Goal: Information Seeking & Learning: Check status

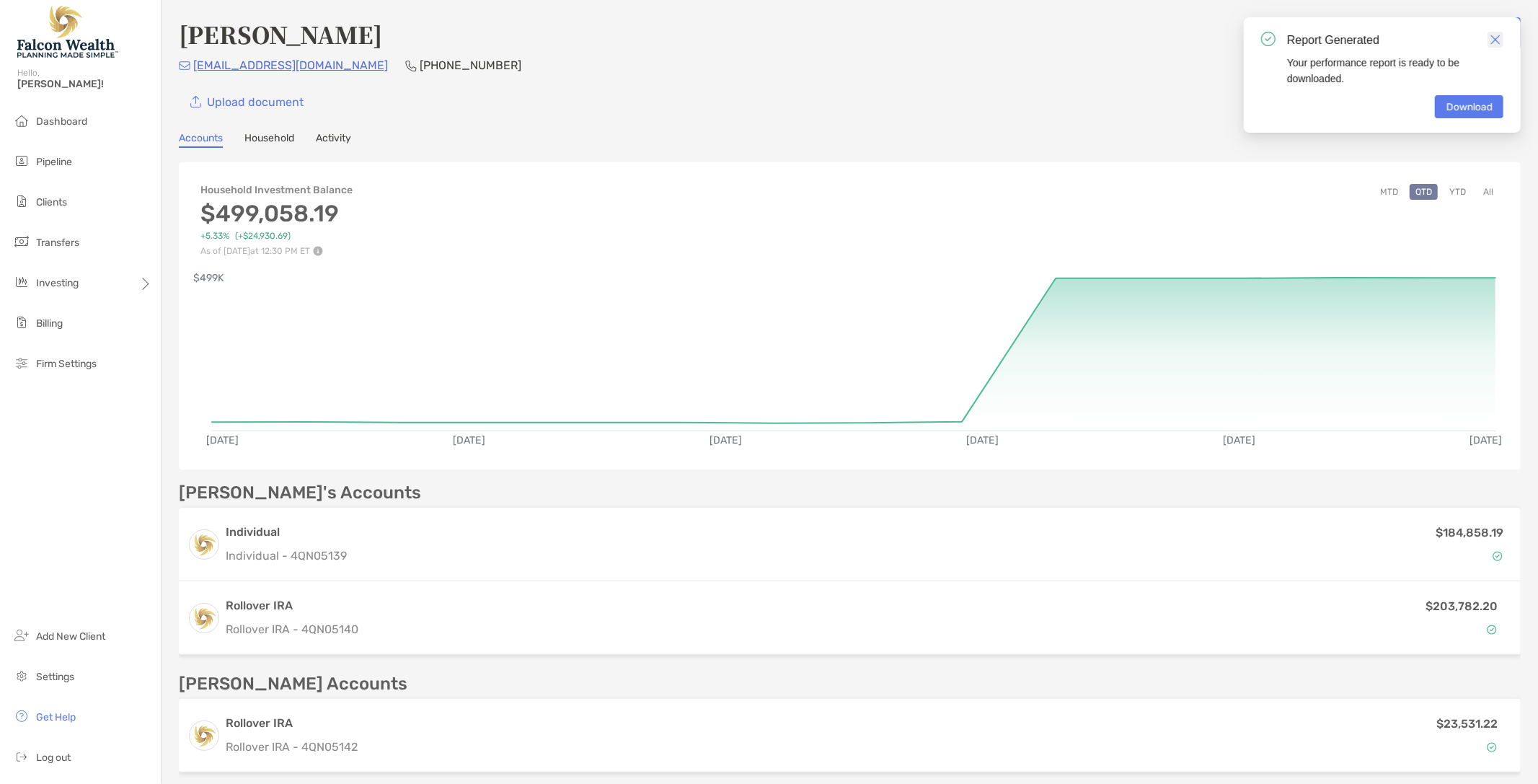
click at [1499, 40] on img "Close" at bounding box center [1495, 39] width 10 height 10
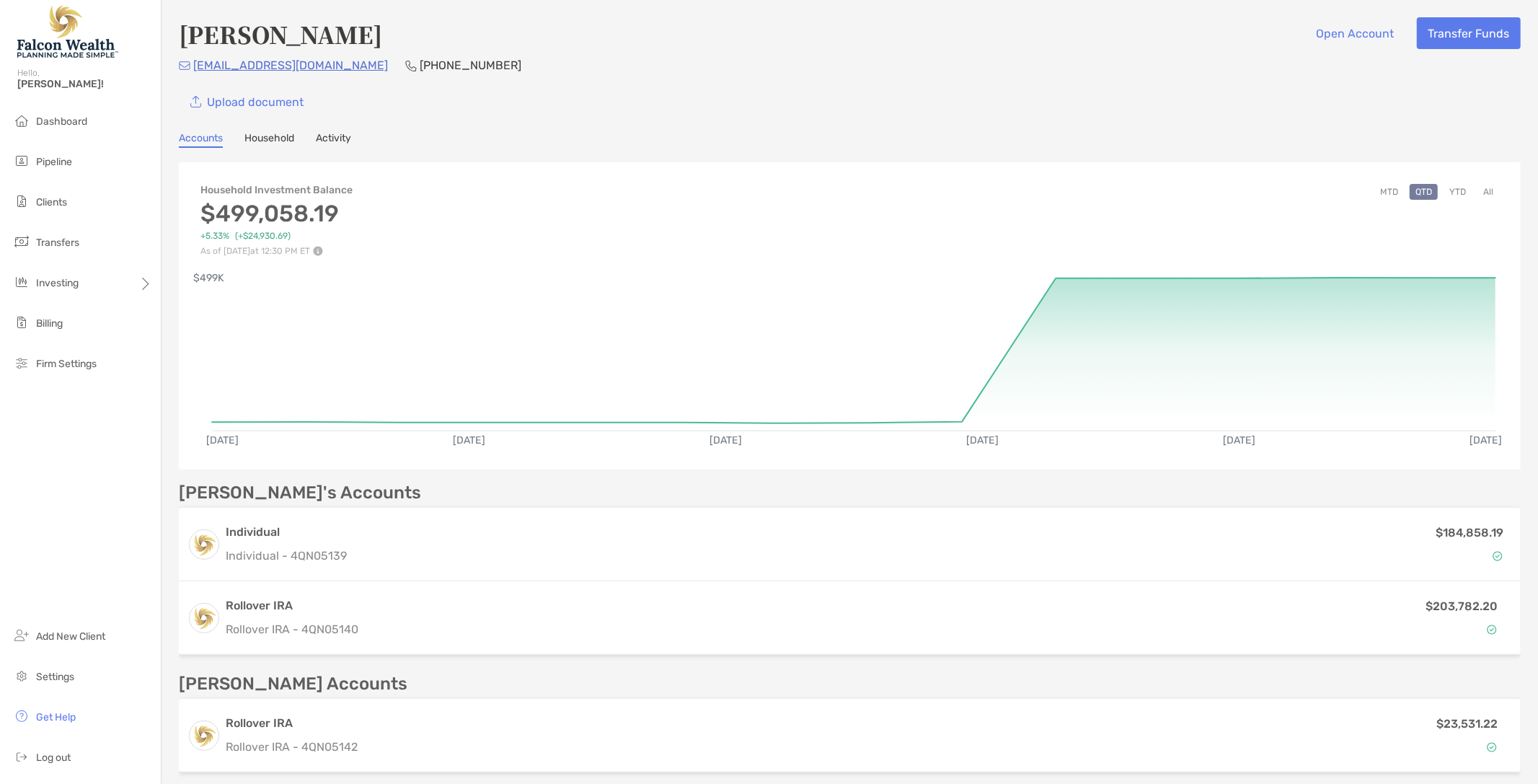
click at [282, 137] on link "Household" at bounding box center [269, 139] width 49 height 16
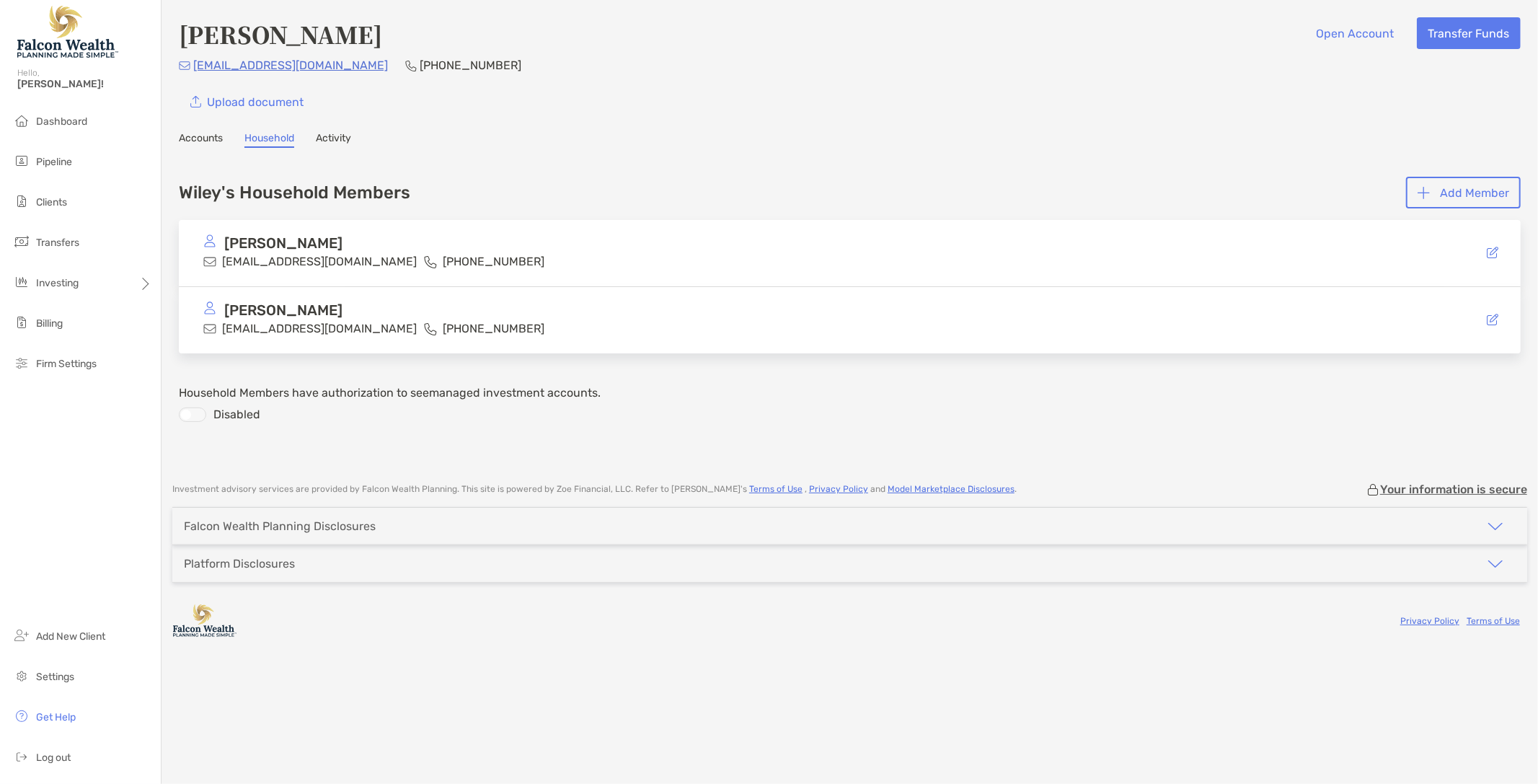
click at [324, 138] on link "Activity" at bounding box center [334, 139] width 36 height 16
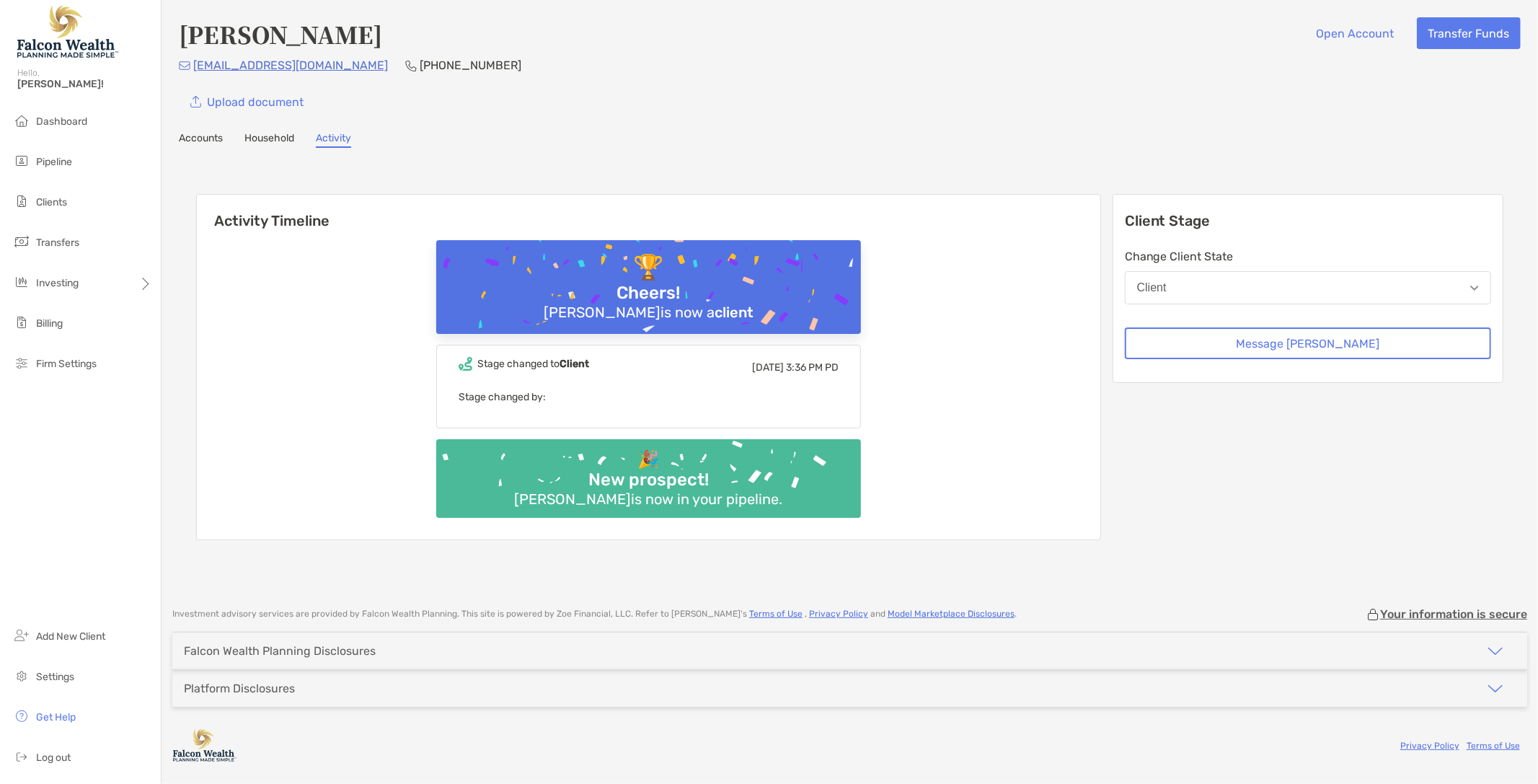
click at [729, 104] on div "Upload document" at bounding box center [850, 101] width 1342 height 32
click at [67, 169] on li "Pipeline" at bounding box center [80, 163] width 161 height 29
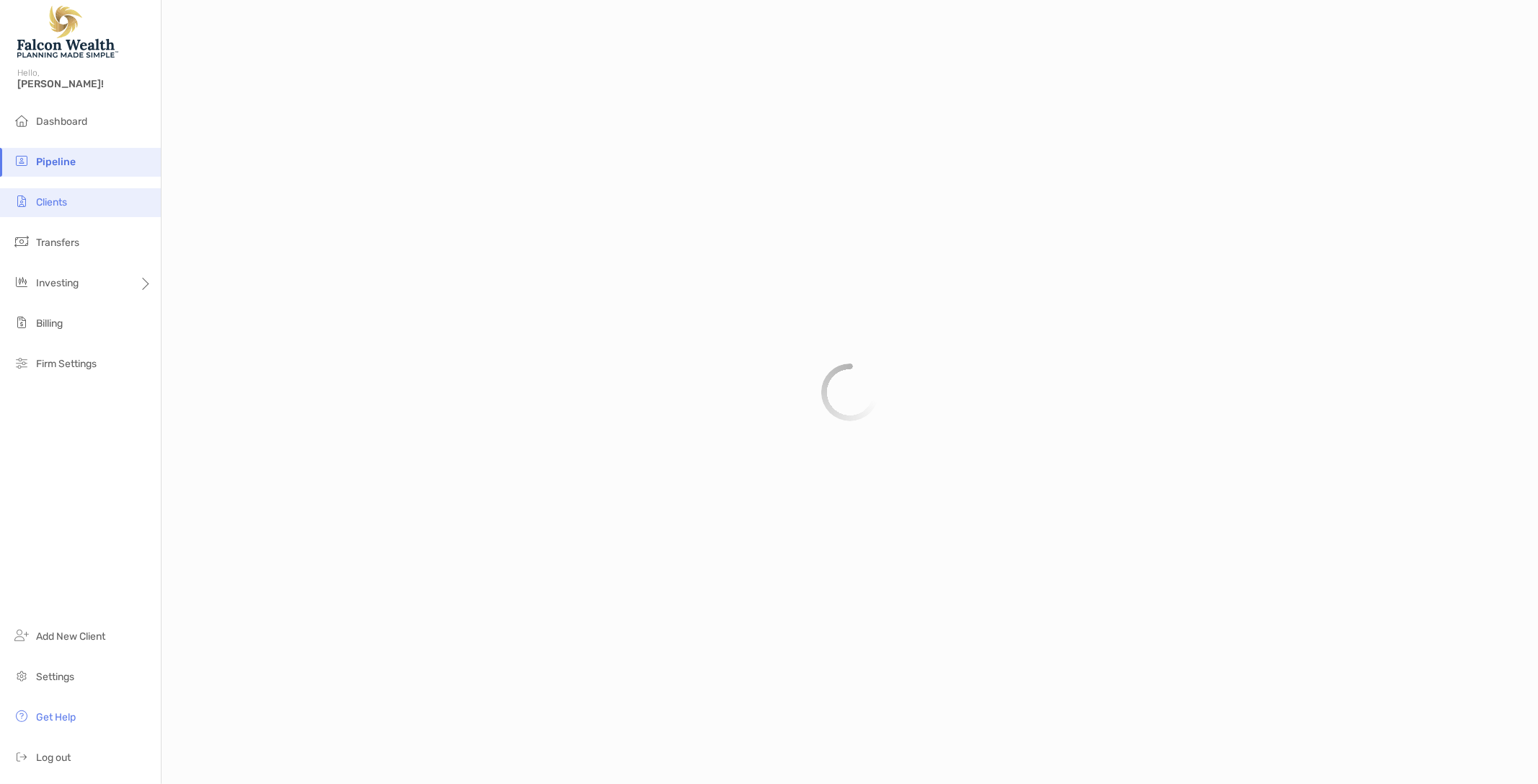
drag, startPoint x: 69, startPoint y: 190, endPoint x: 83, endPoint y: 198, distance: 16.1
click at [74, 196] on li "Clients" at bounding box center [80, 203] width 161 height 29
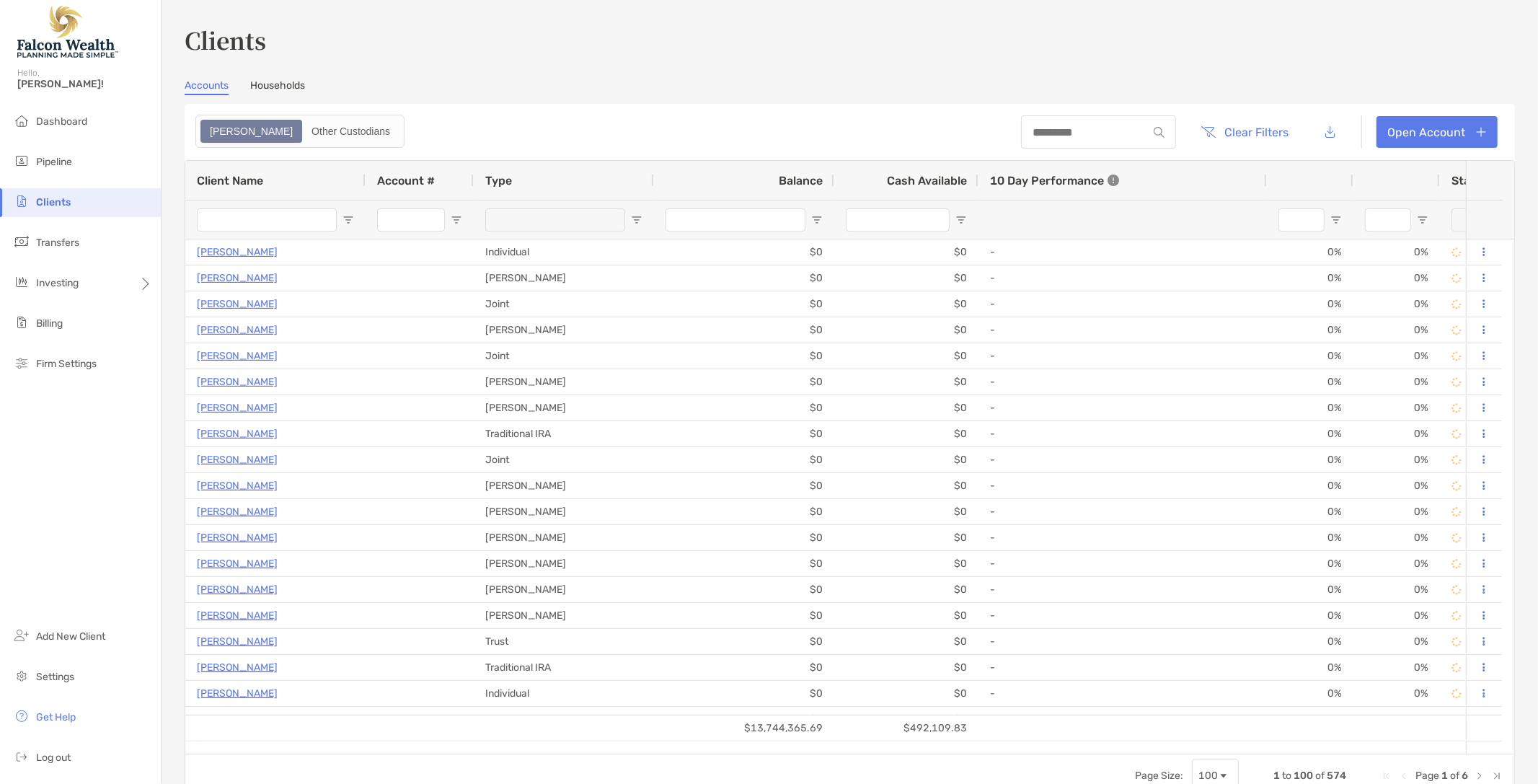
type input "*****"
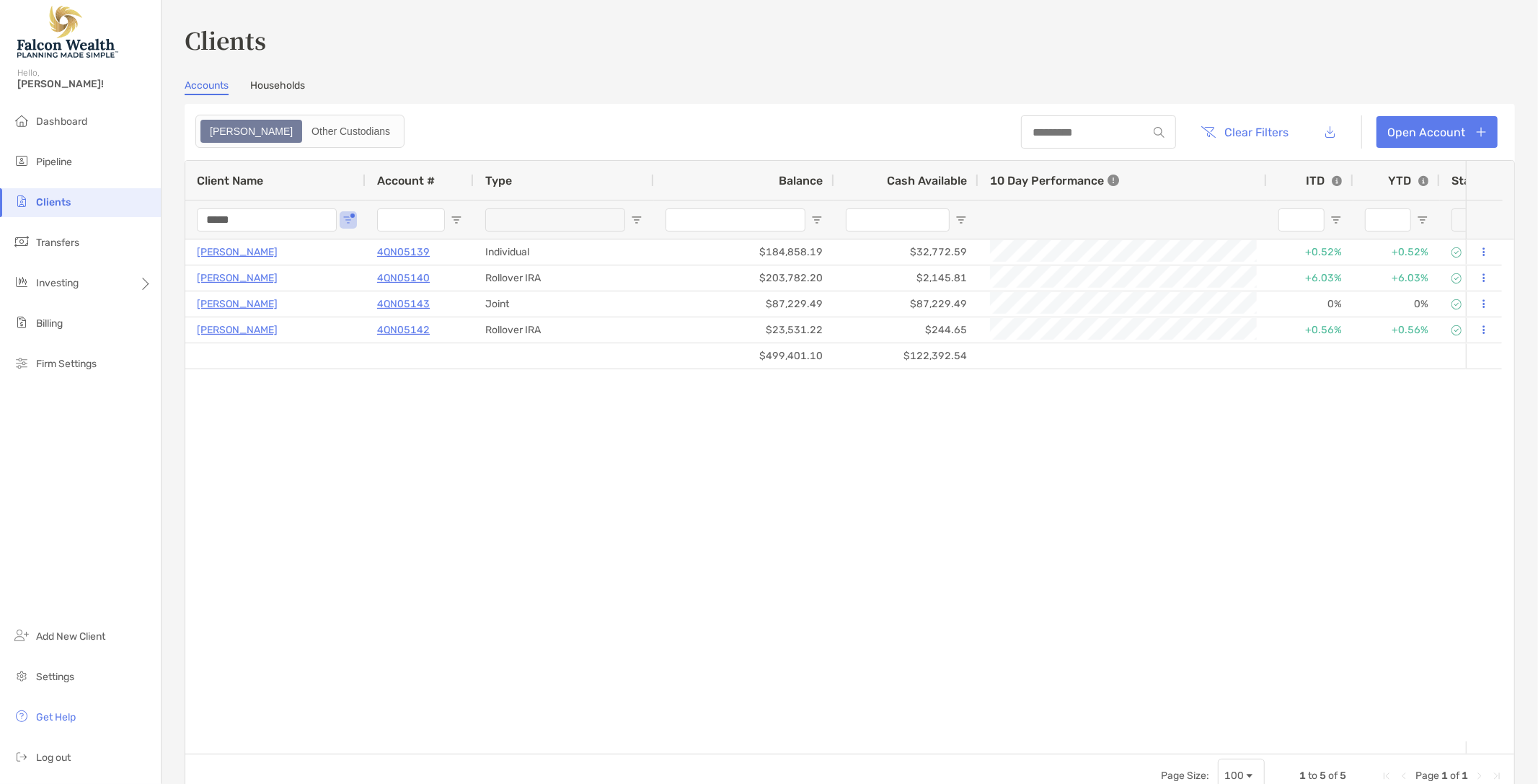
click at [536, 49] on h3 "Clients" at bounding box center [850, 39] width 1331 height 33
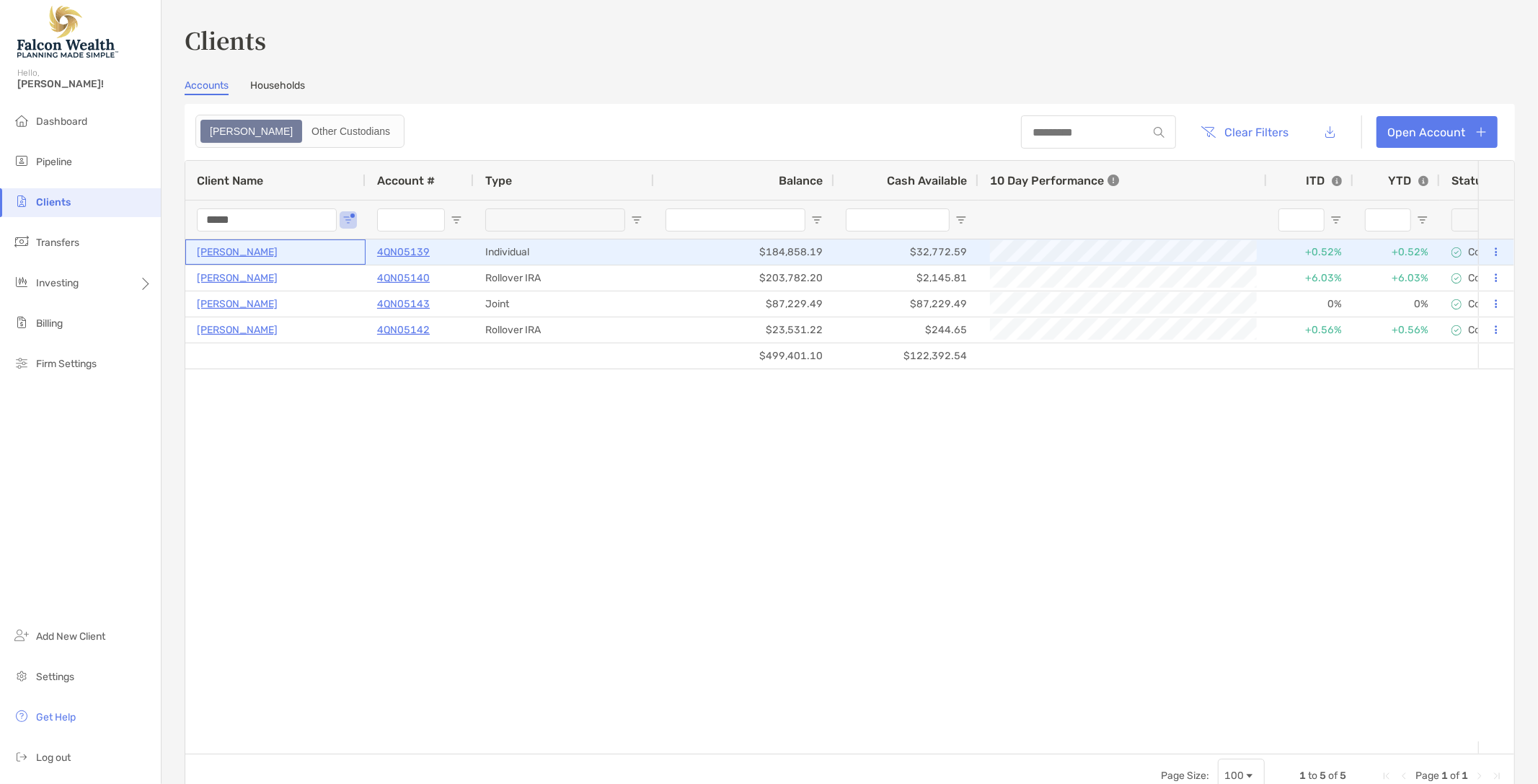
click at [215, 254] on p "[PERSON_NAME]" at bounding box center [237, 252] width 80 height 18
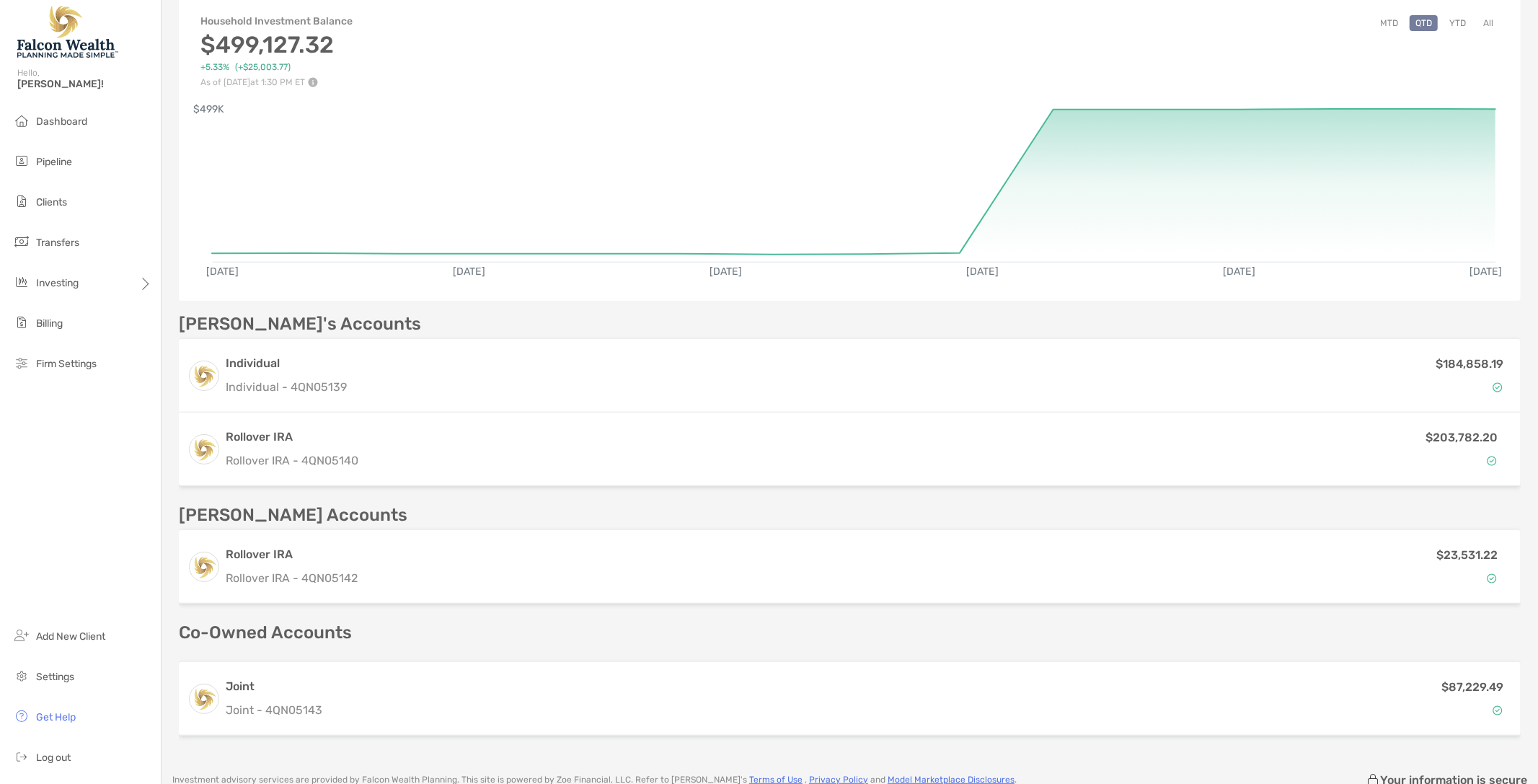
scroll to position [323, 0]
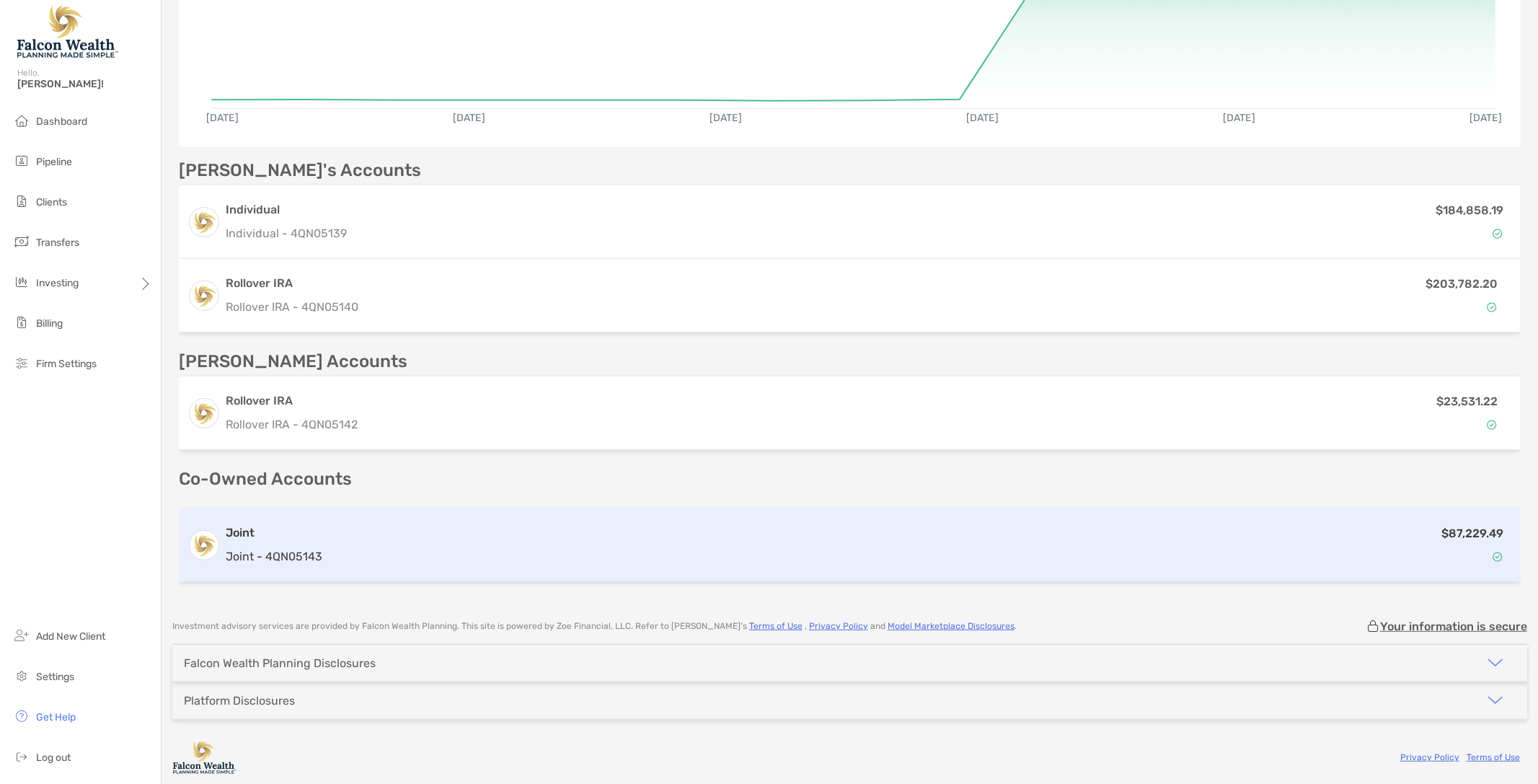
click at [256, 526] on h3 "Joint" at bounding box center [274, 533] width 97 height 17
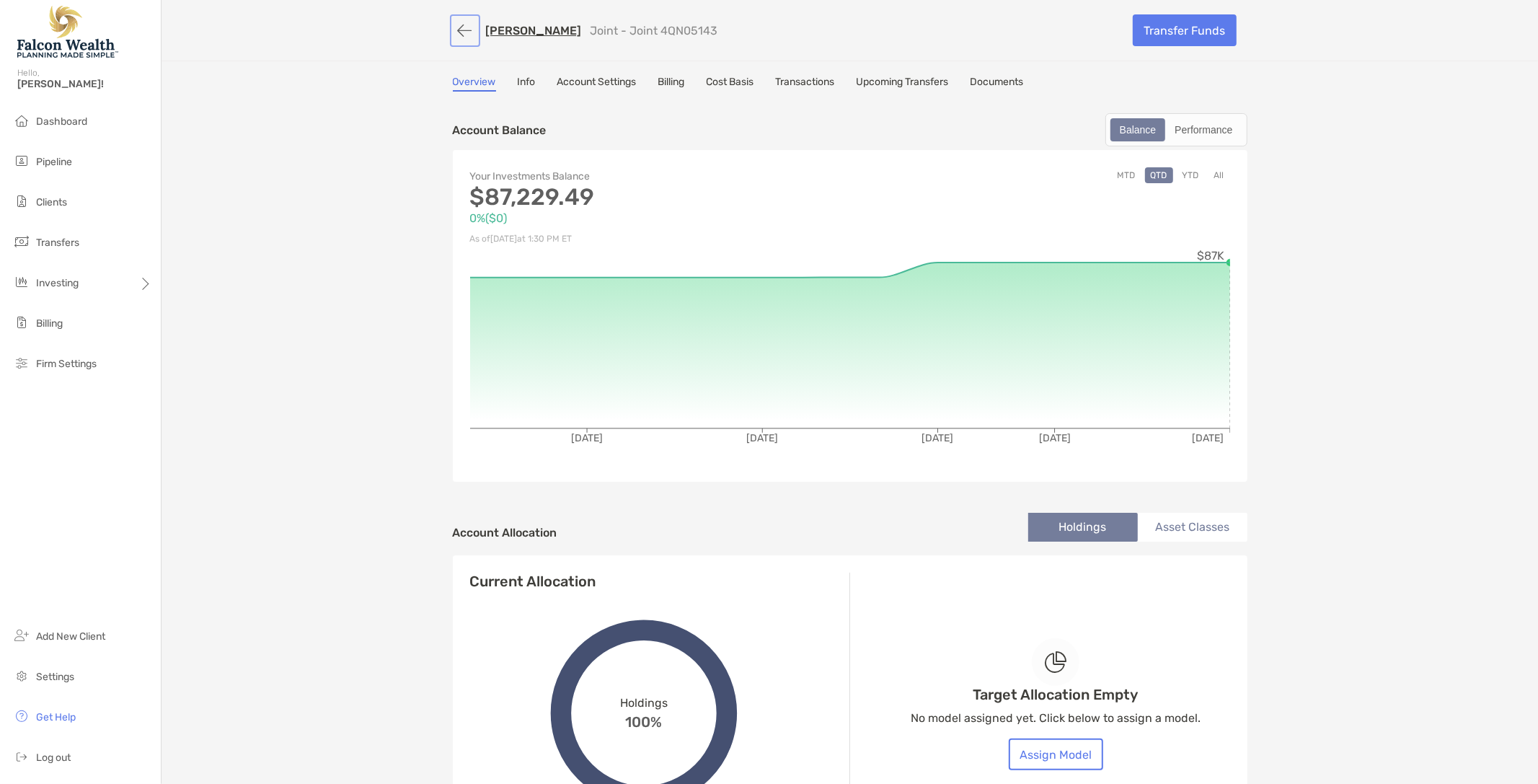
click at [457, 26] on button "button" at bounding box center [465, 30] width 25 height 26
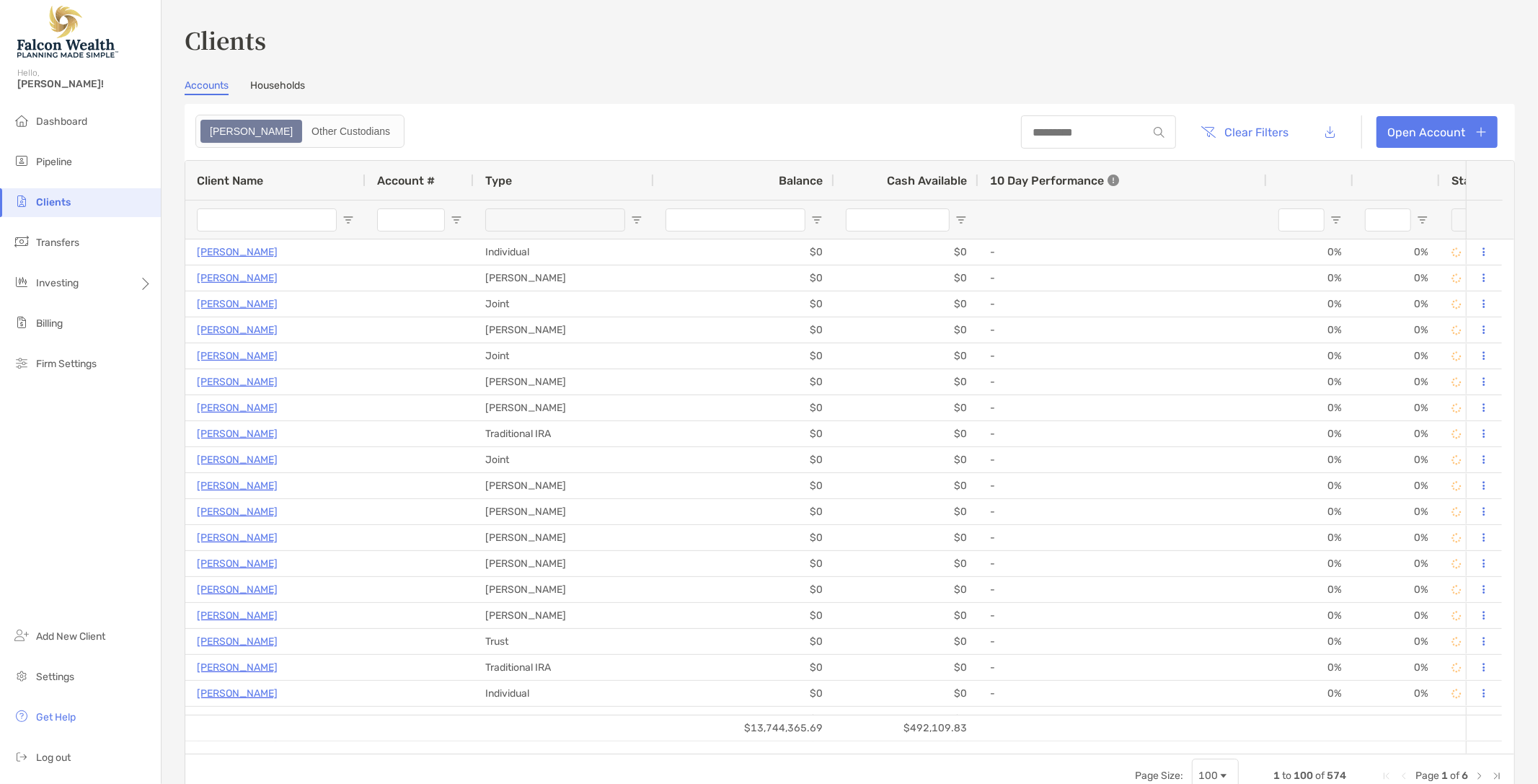
type input "*****"
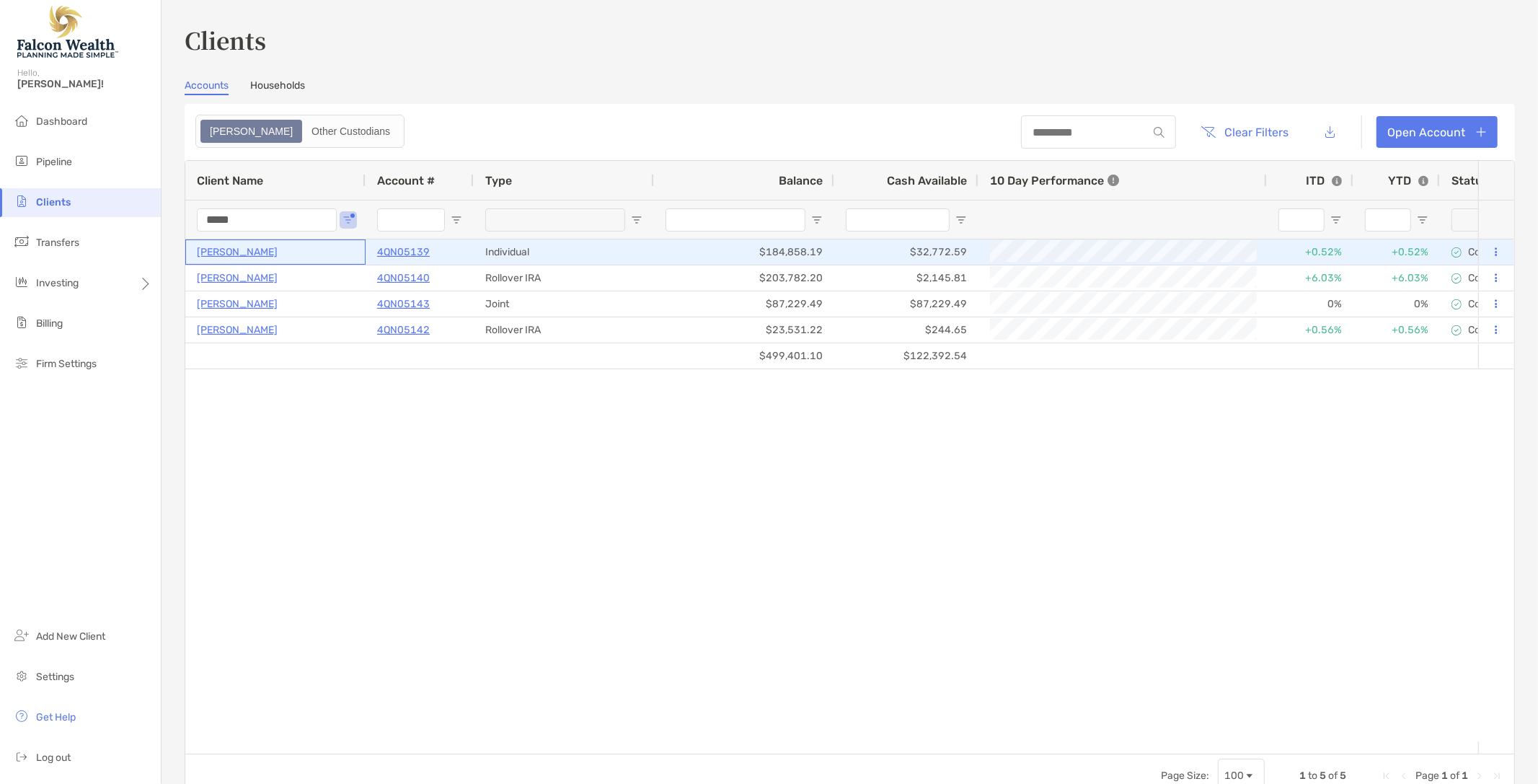
click at [225, 253] on p "[PERSON_NAME]" at bounding box center [237, 252] width 80 height 18
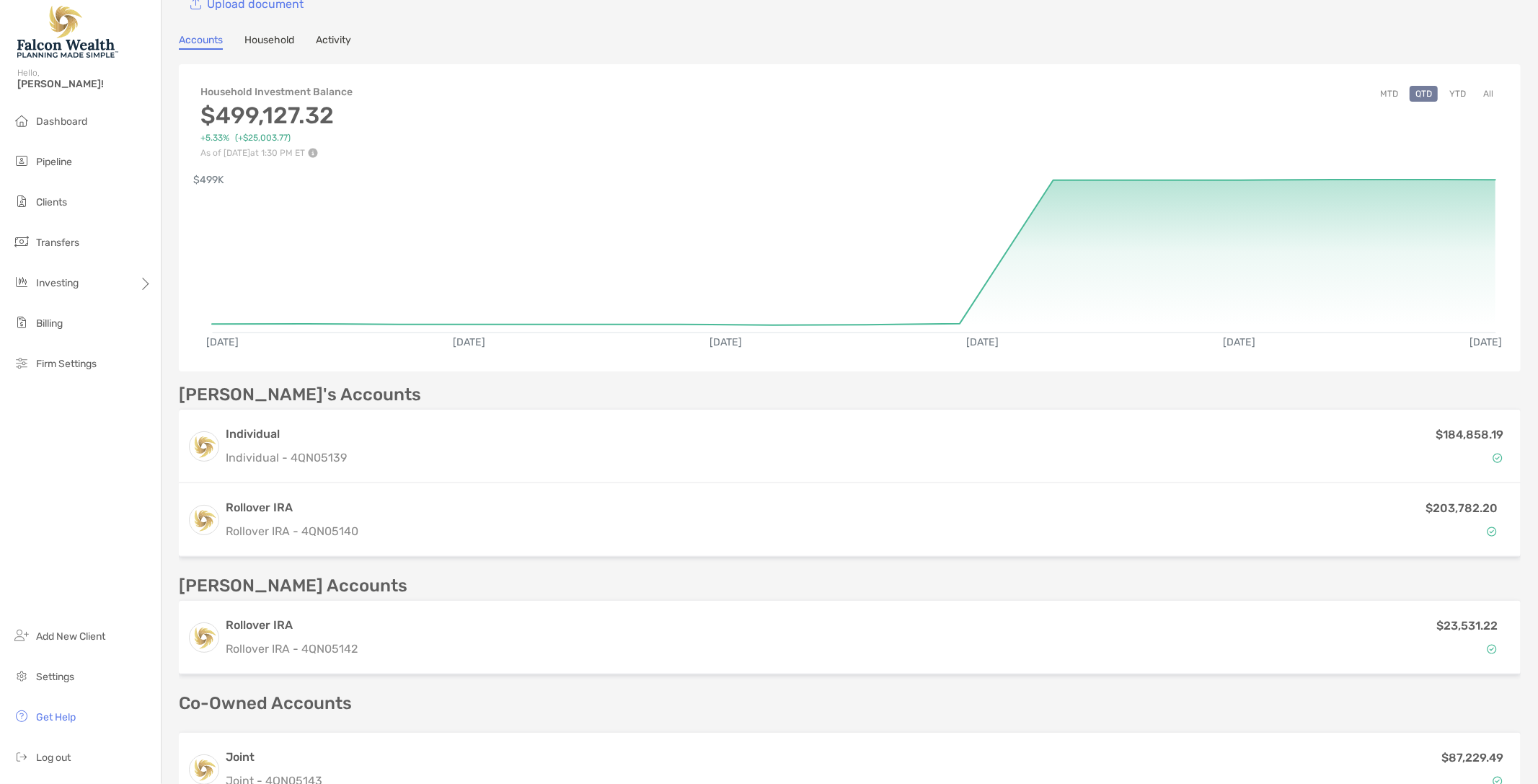
scroll to position [320, 0]
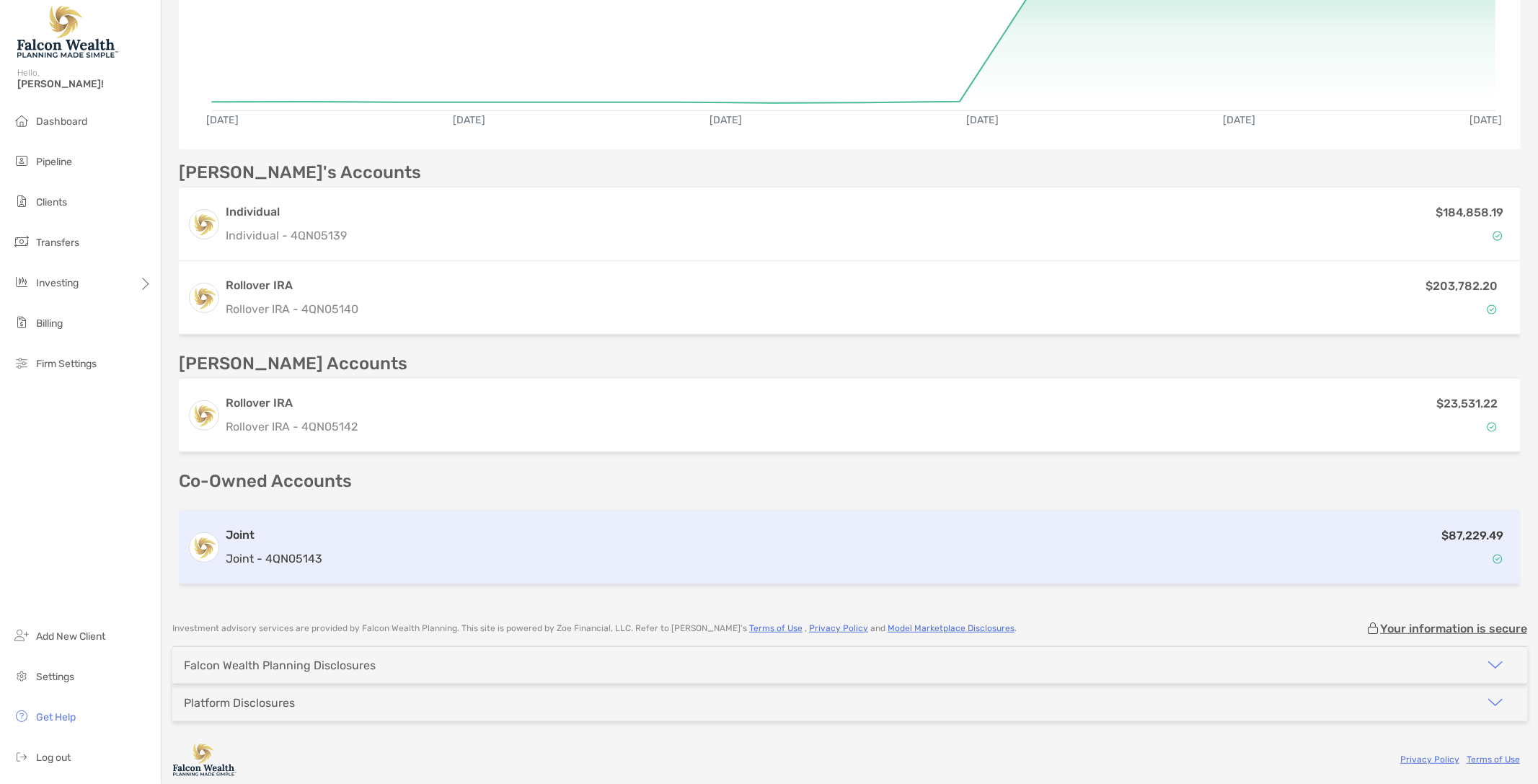
click at [342, 535] on div "$87,229.49" at bounding box center [920, 547] width 1184 height 42
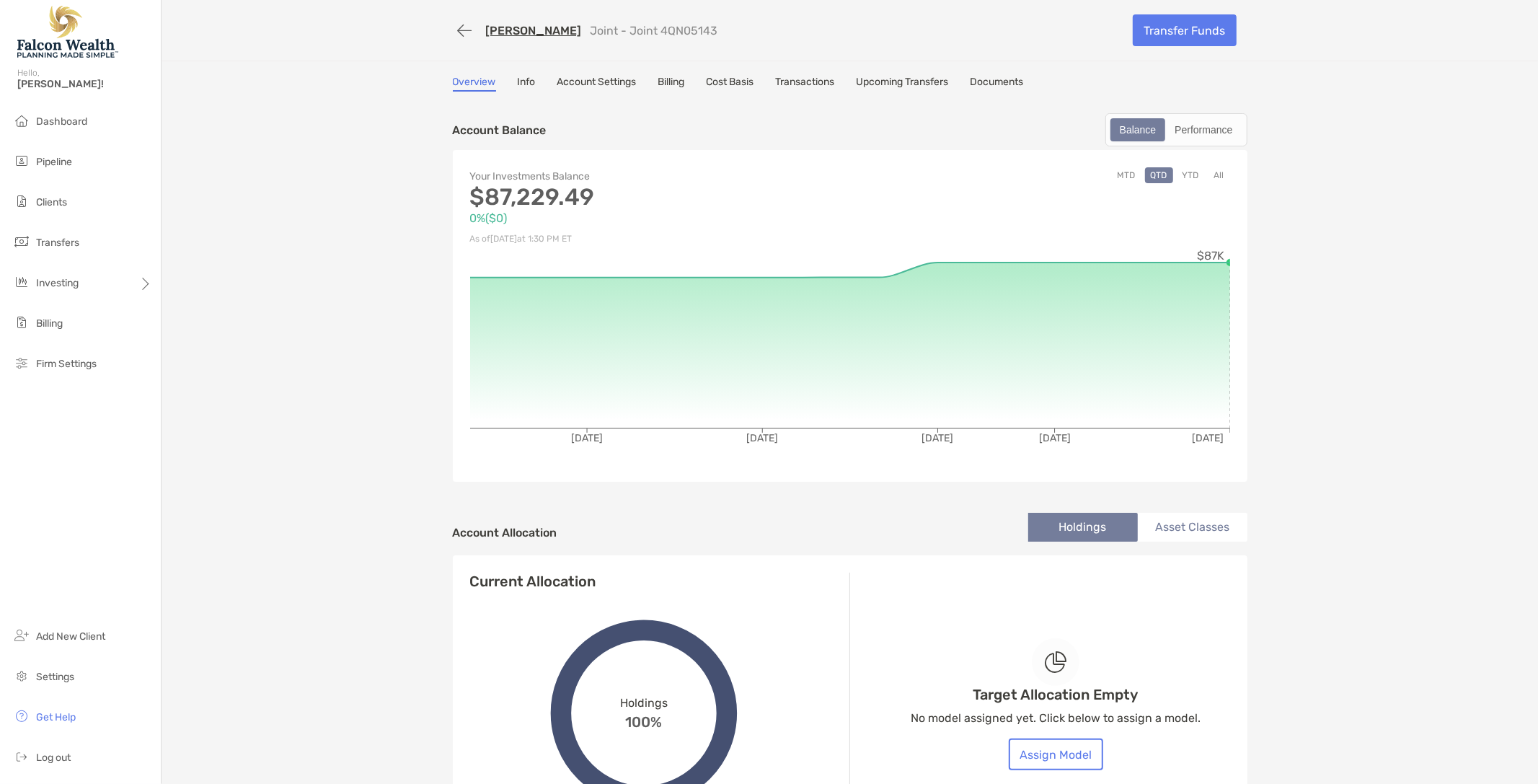
drag, startPoint x: 1424, startPoint y: 133, endPoint x: 1434, endPoint y: 135, distance: 10.2
click at [1427, 135] on div "[PERSON_NAME] Joint - Joint 4QN05143 Transfer Funds Overview Info Account Setti…" at bounding box center [850, 473] width 1376 height 948
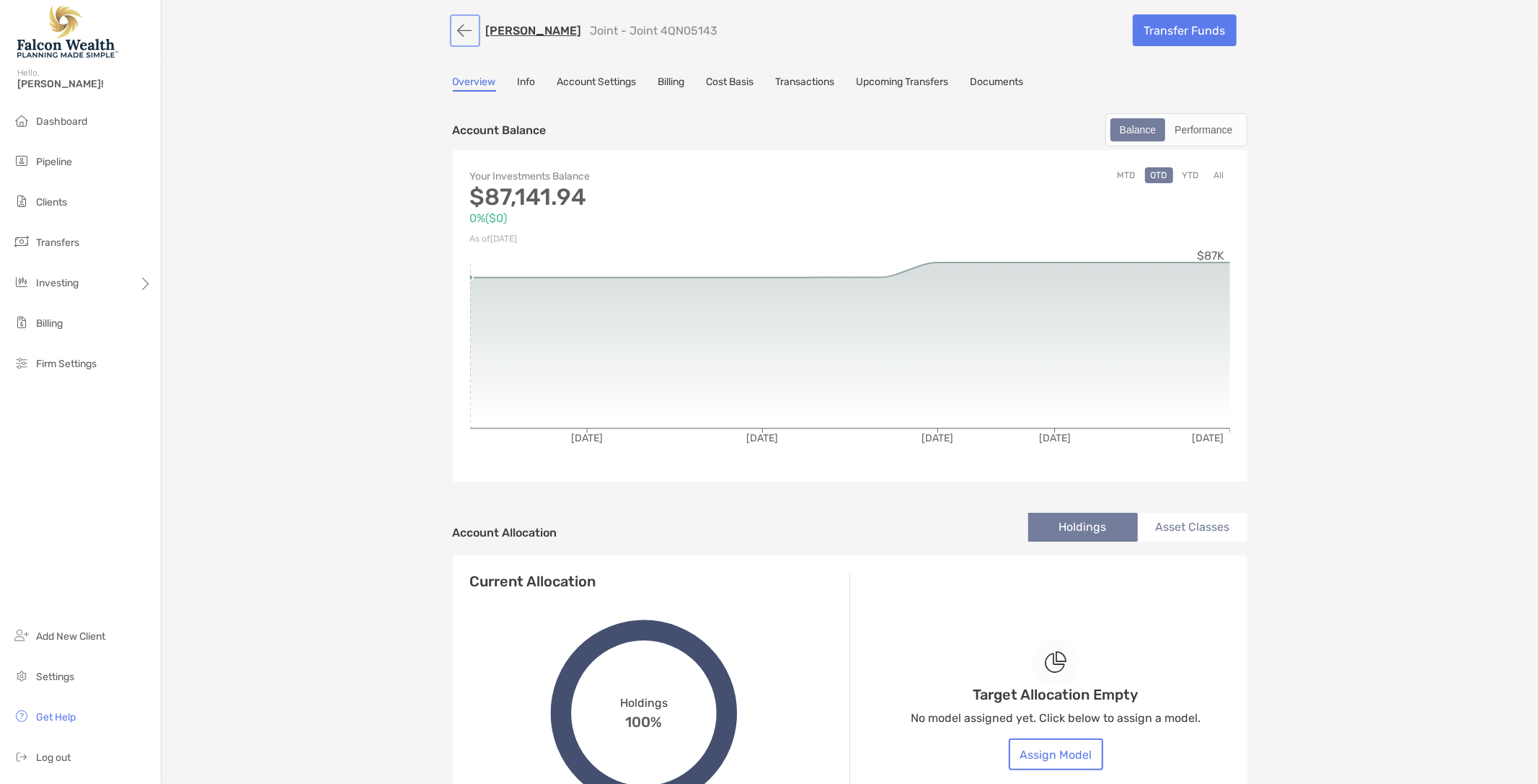
click at [463, 29] on button "button" at bounding box center [465, 30] width 25 height 26
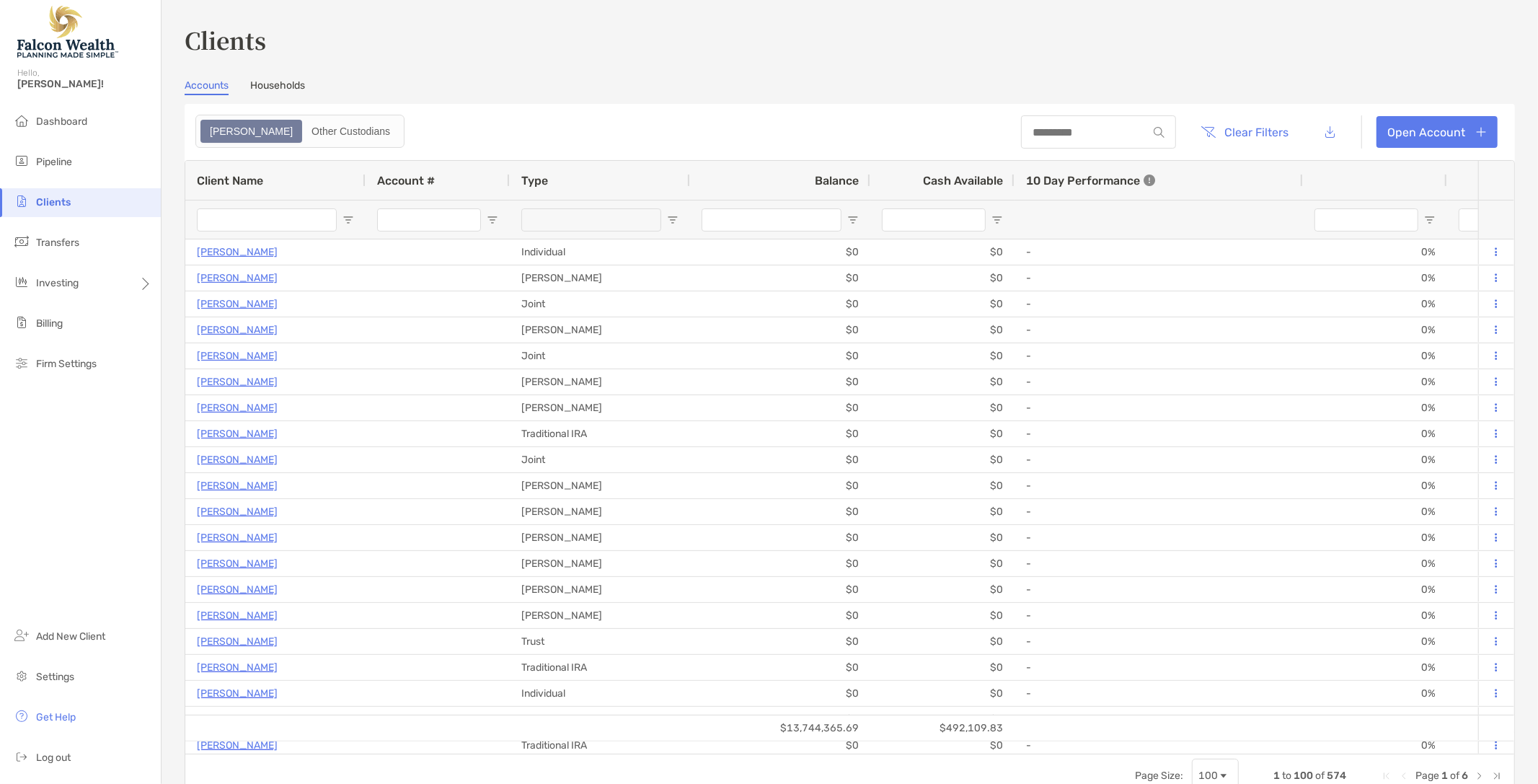
type input "*****"
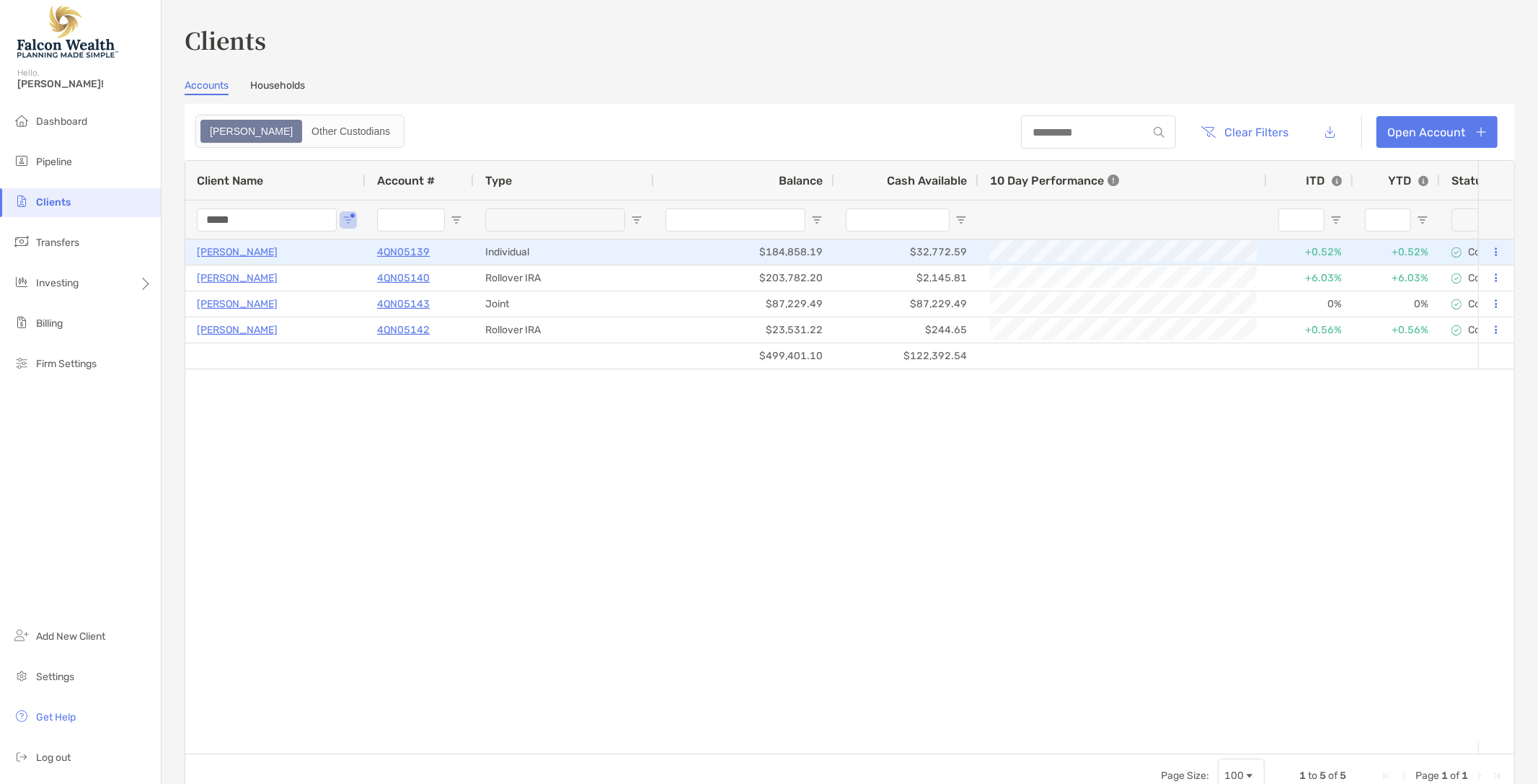
click at [233, 246] on p "[PERSON_NAME]" at bounding box center [237, 252] width 80 height 18
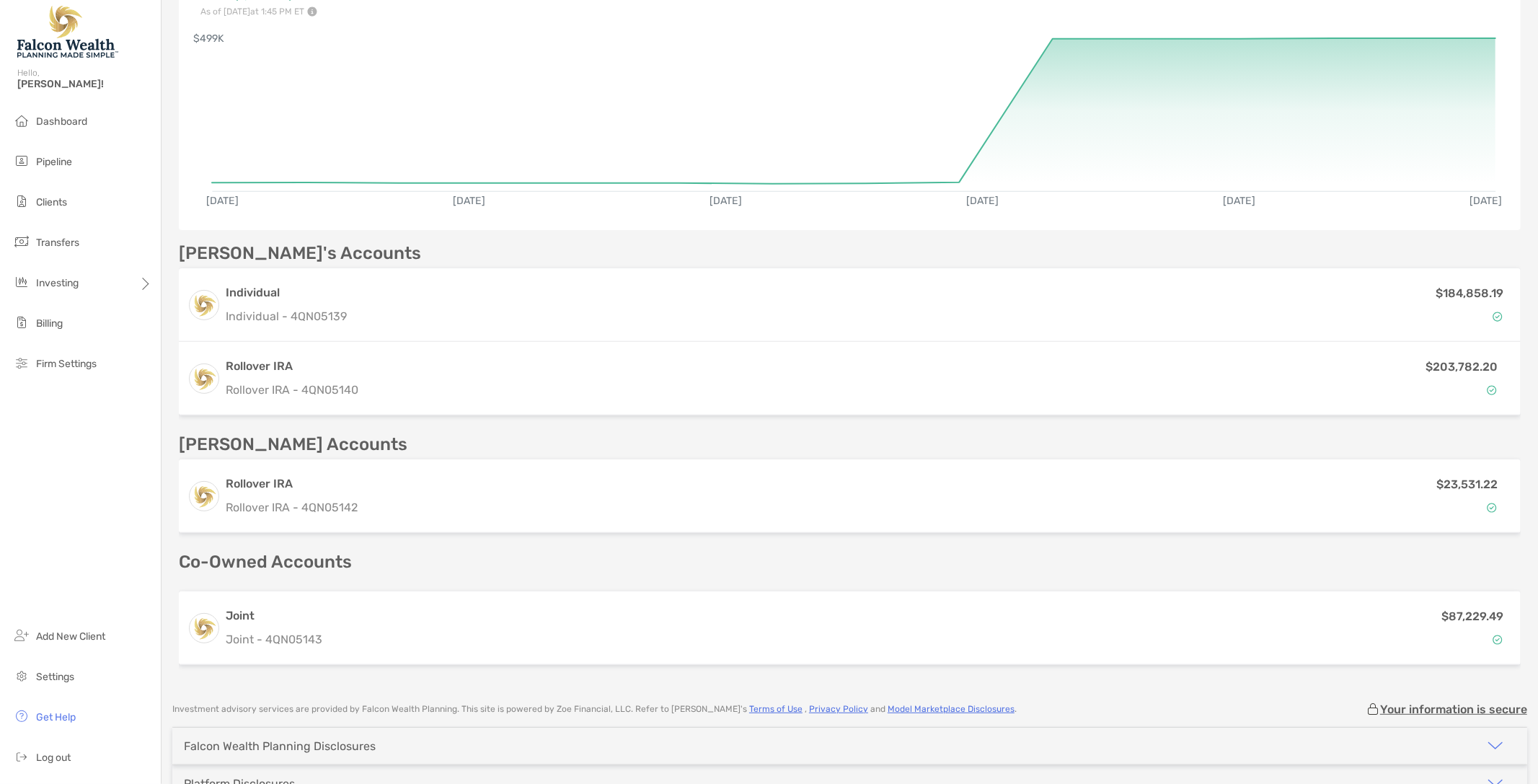
scroll to position [163, 0]
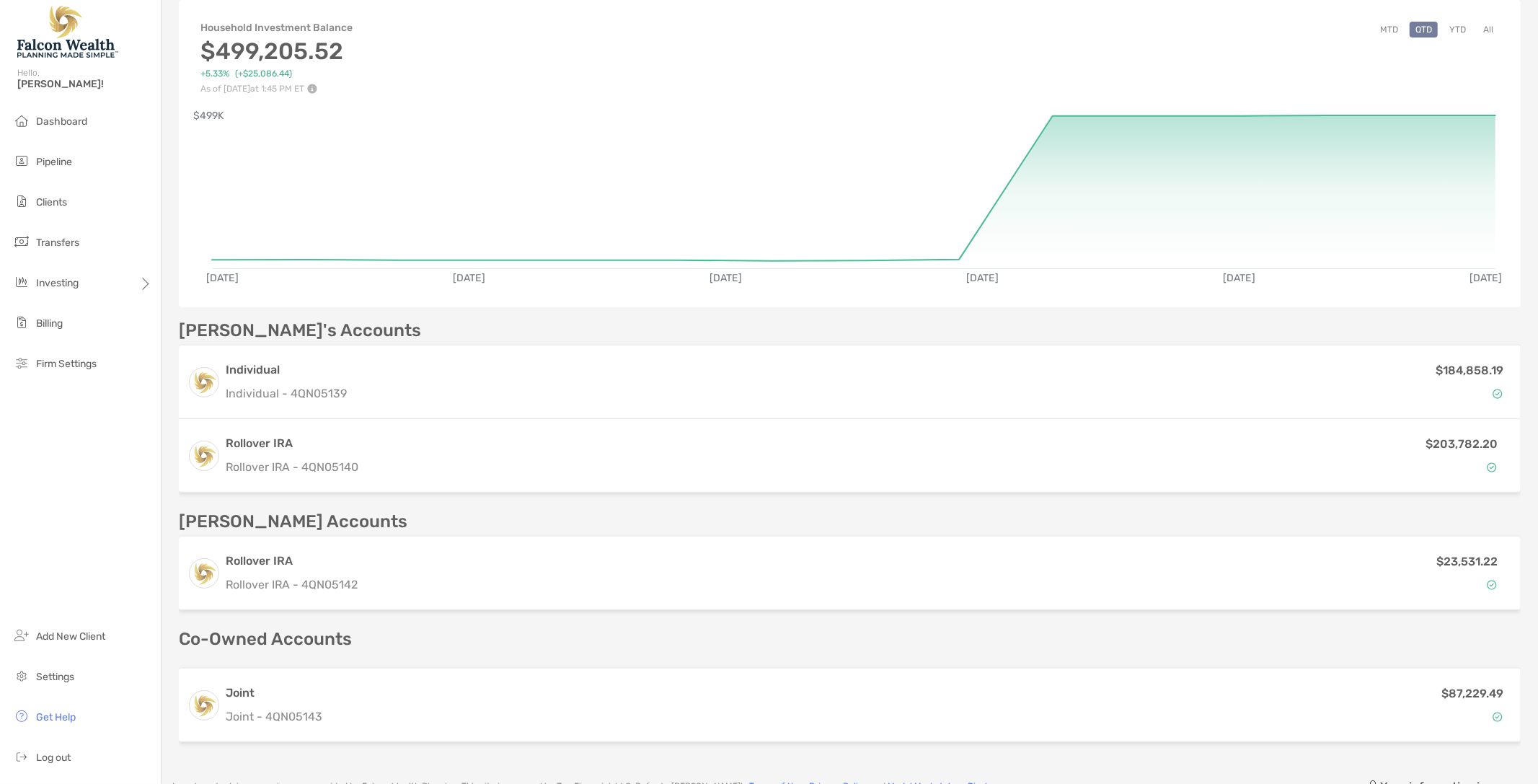
click at [203, 513] on p "[PERSON_NAME] Accounts" at bounding box center [293, 522] width 228 height 18
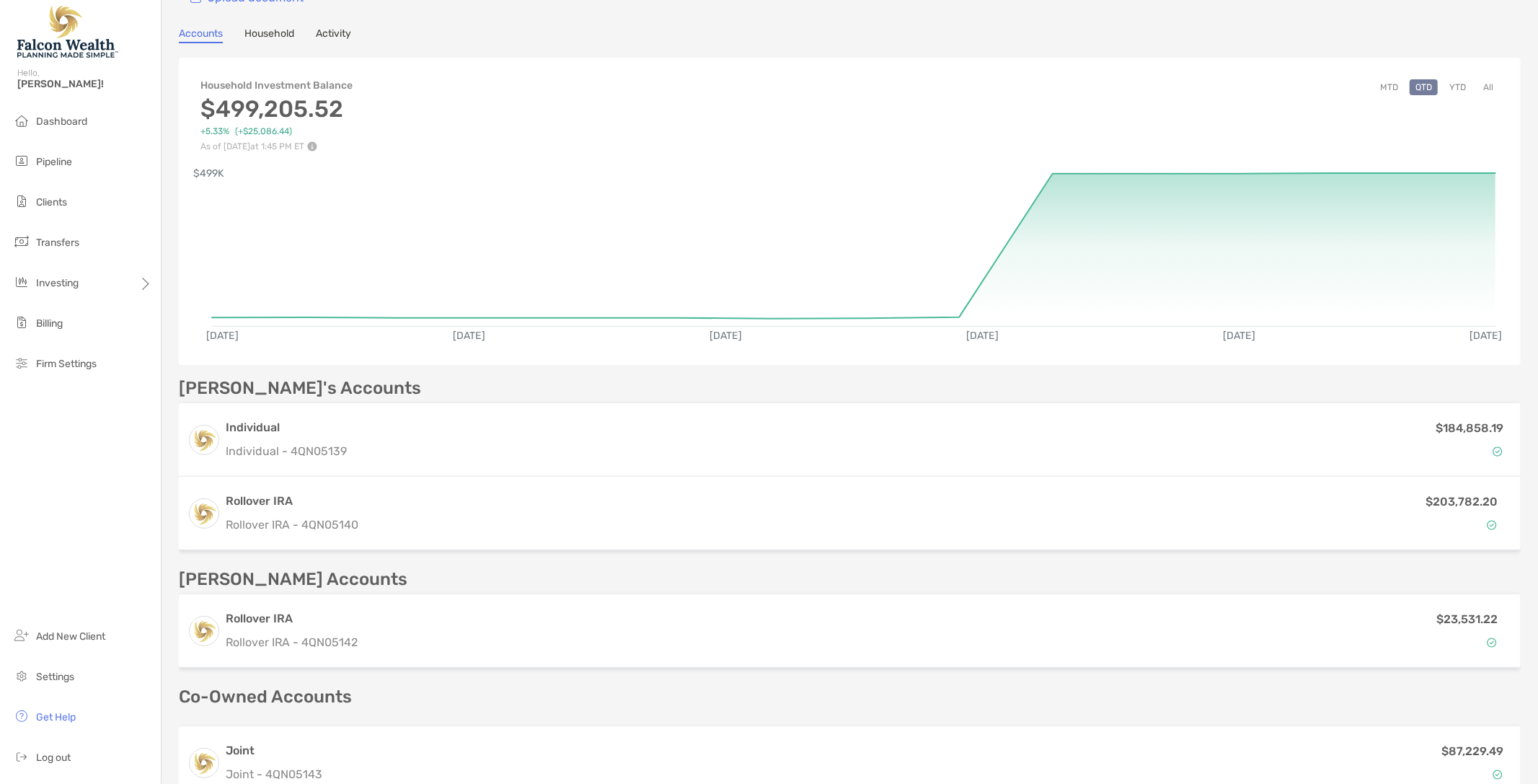
scroll to position [0, 0]
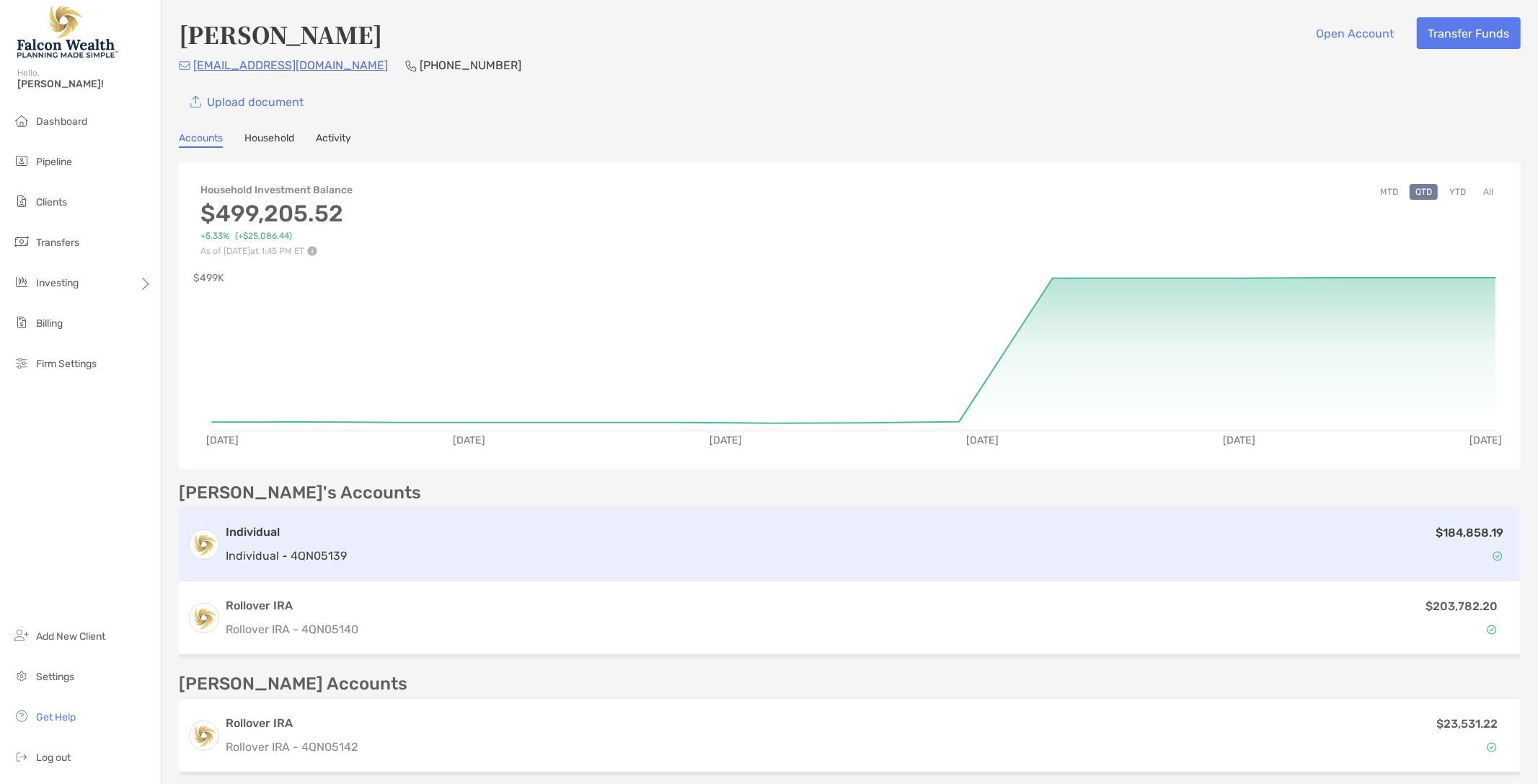
click at [265, 506] on div "[PERSON_NAME]'s Accounts Individual Individual - 4QN05139 $184,858.19 Rollover …" at bounding box center [850, 571] width 1342 height 176
click at [285, 544] on div "Individual Individual - 4QN05139" at bounding box center [286, 544] width 122 height 41
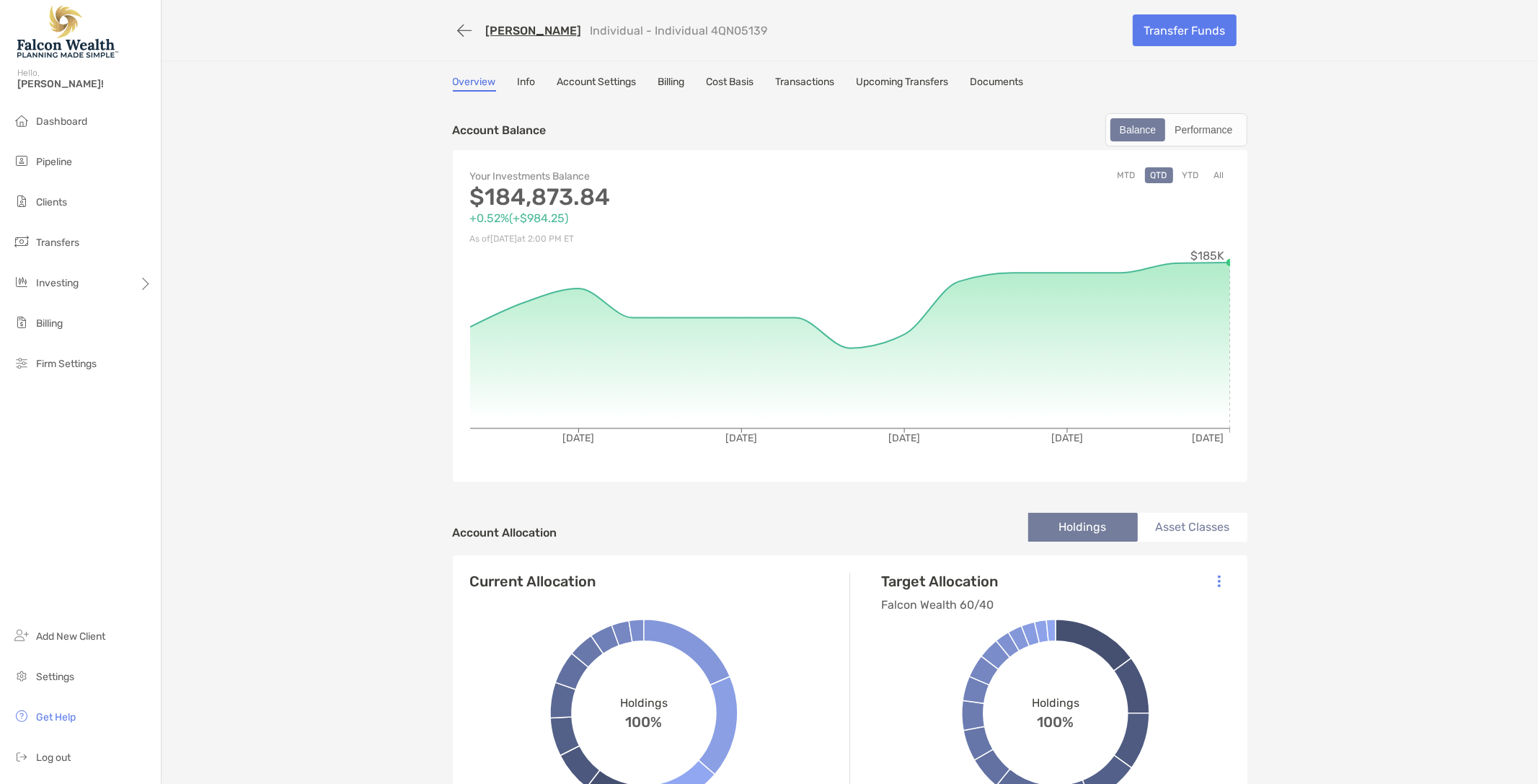
drag, startPoint x: 521, startPoint y: 79, endPoint x: 530, endPoint y: 77, distance: 9.2
click at [523, 79] on link "Info" at bounding box center [527, 83] width 18 height 16
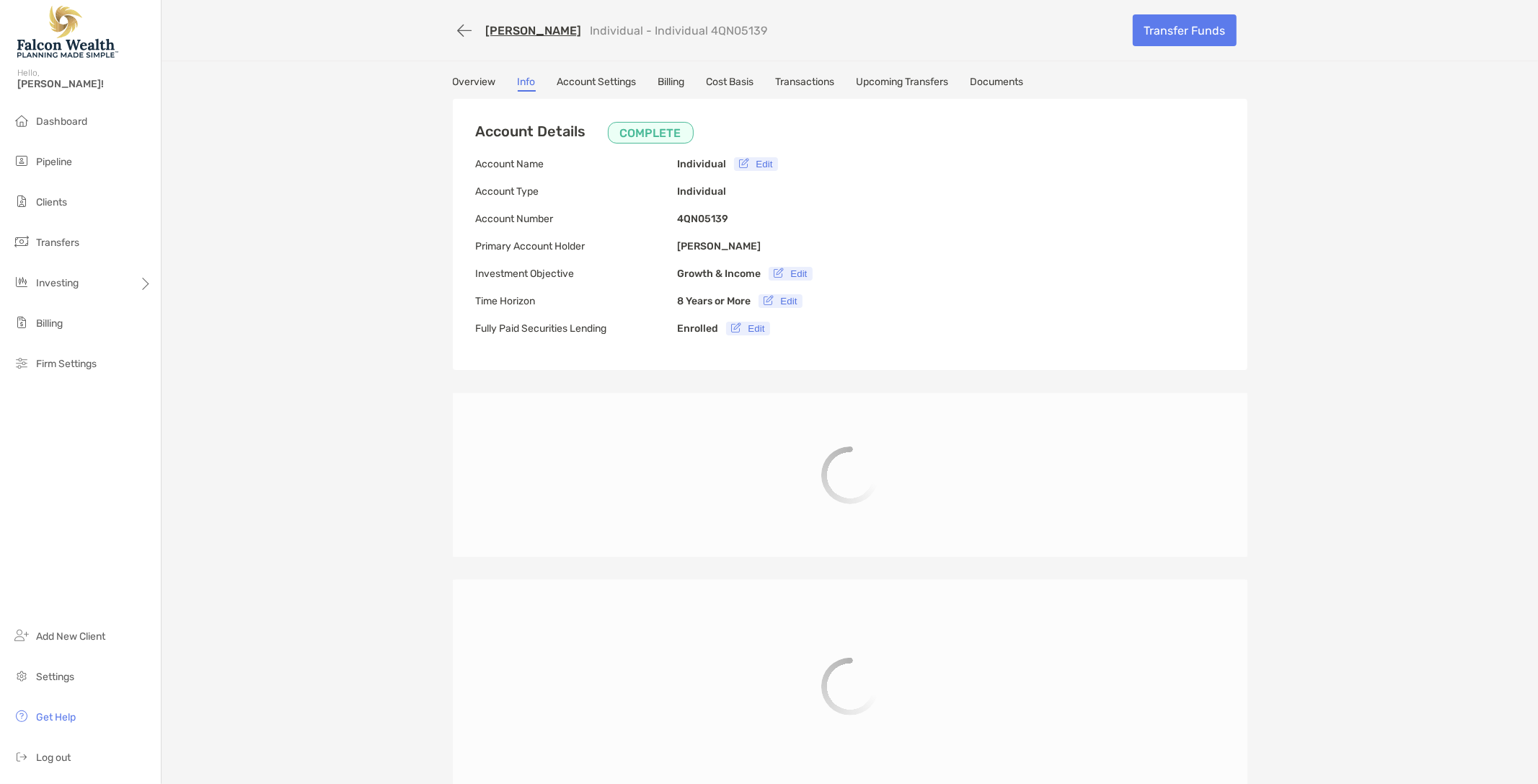
type input "**********"
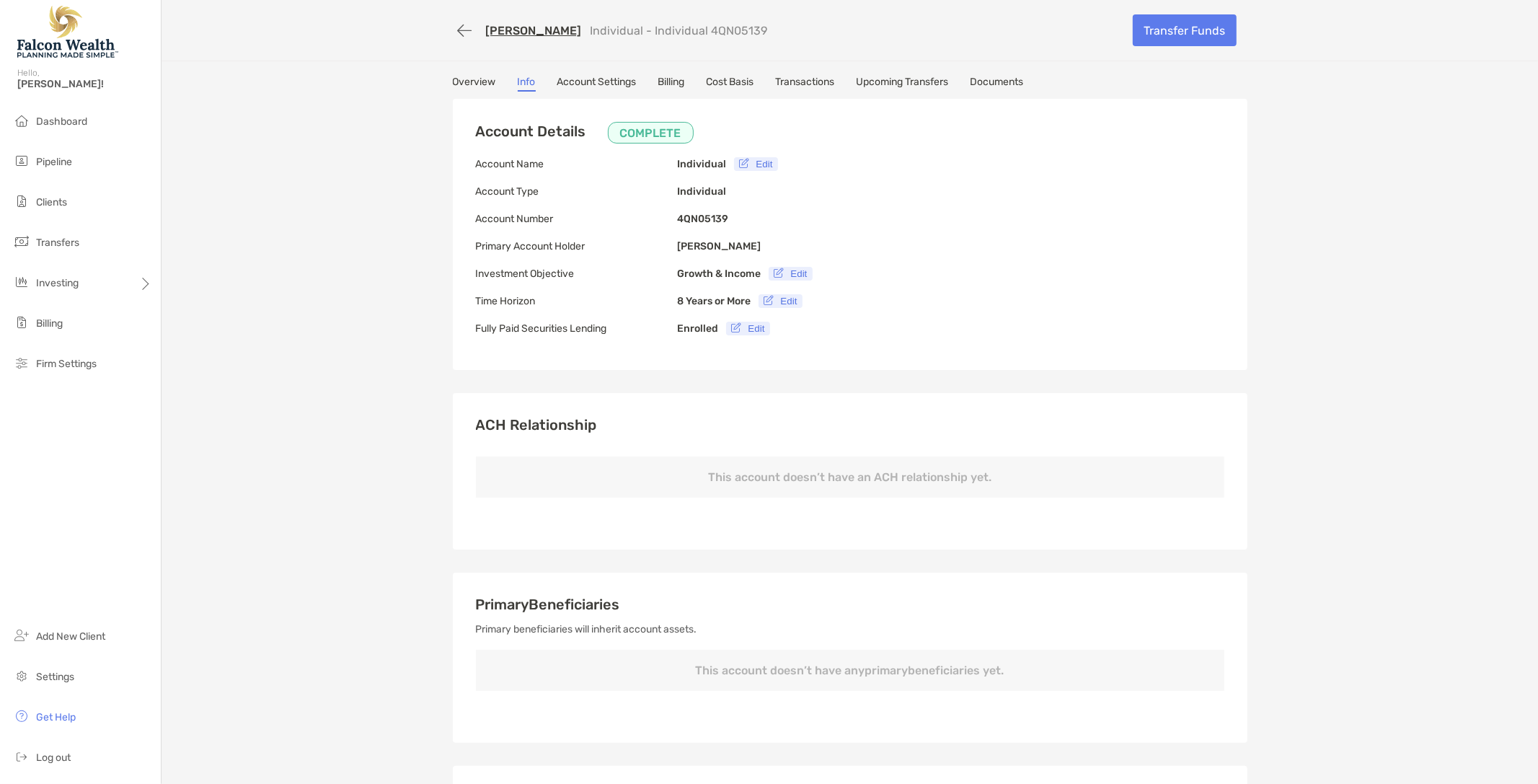
click at [621, 81] on link "Account Settings" at bounding box center [597, 83] width 80 height 16
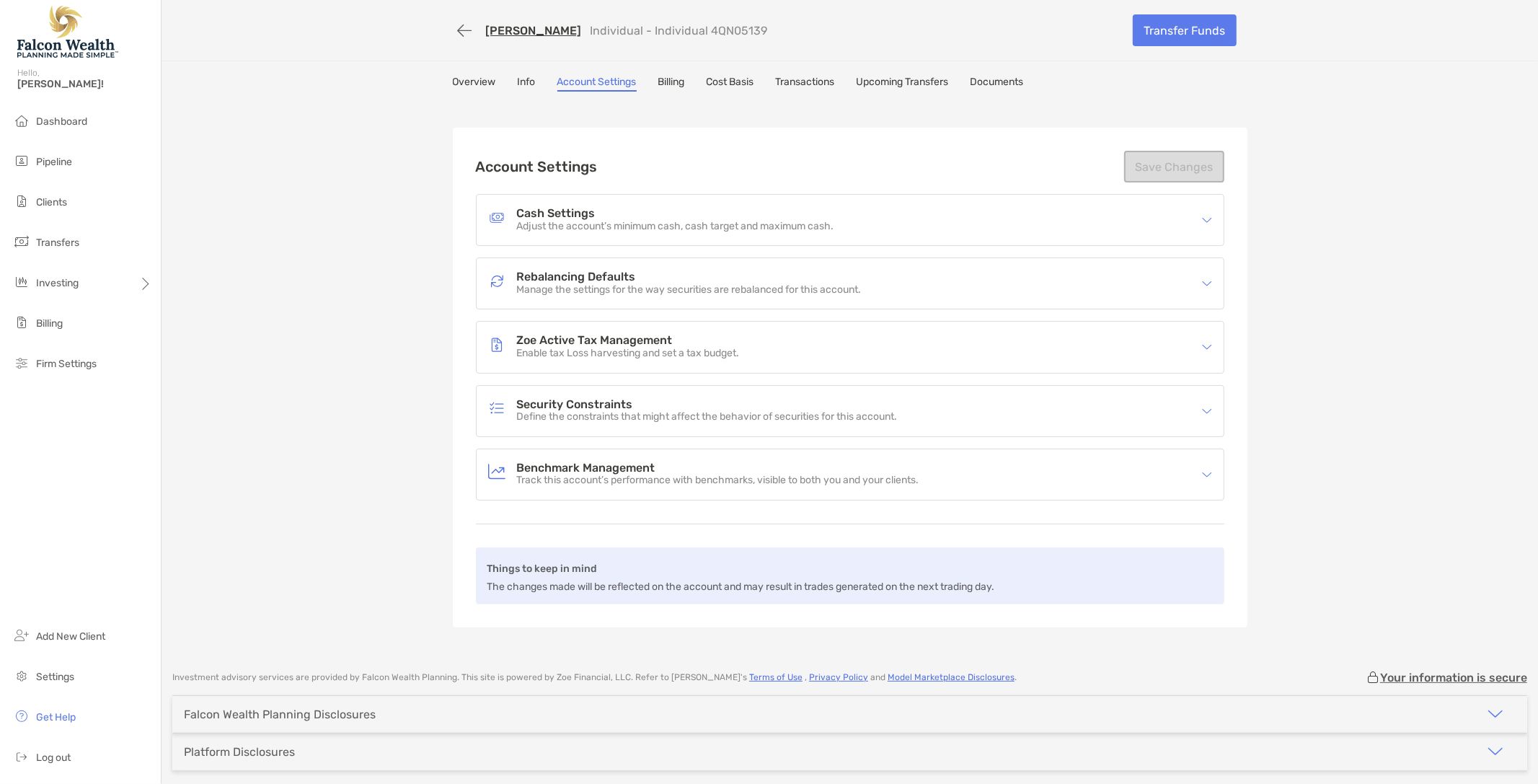
click at [678, 83] on link "Billing" at bounding box center [671, 83] width 27 height 16
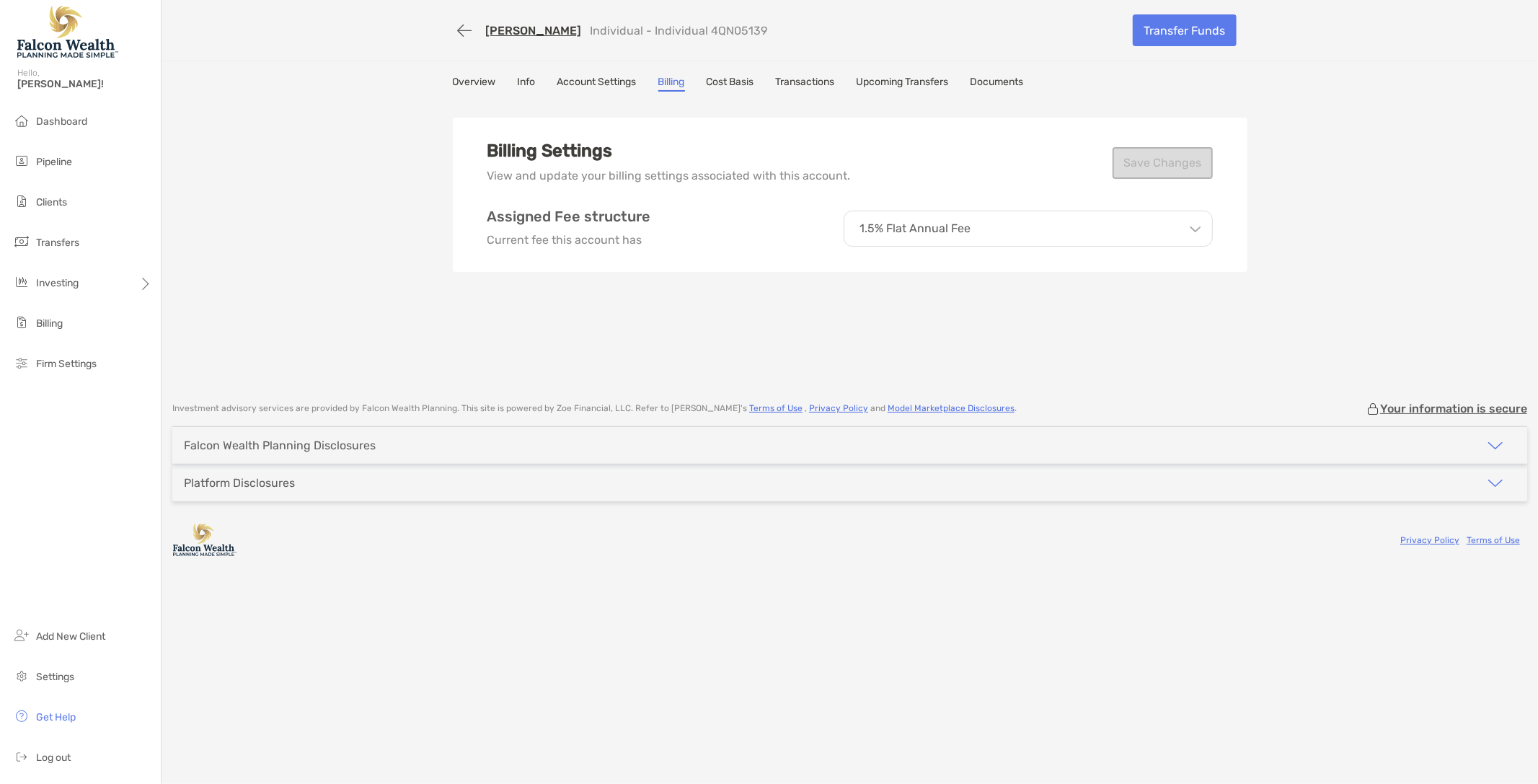
click at [737, 76] on link "Cost Basis" at bounding box center [730, 83] width 48 height 16
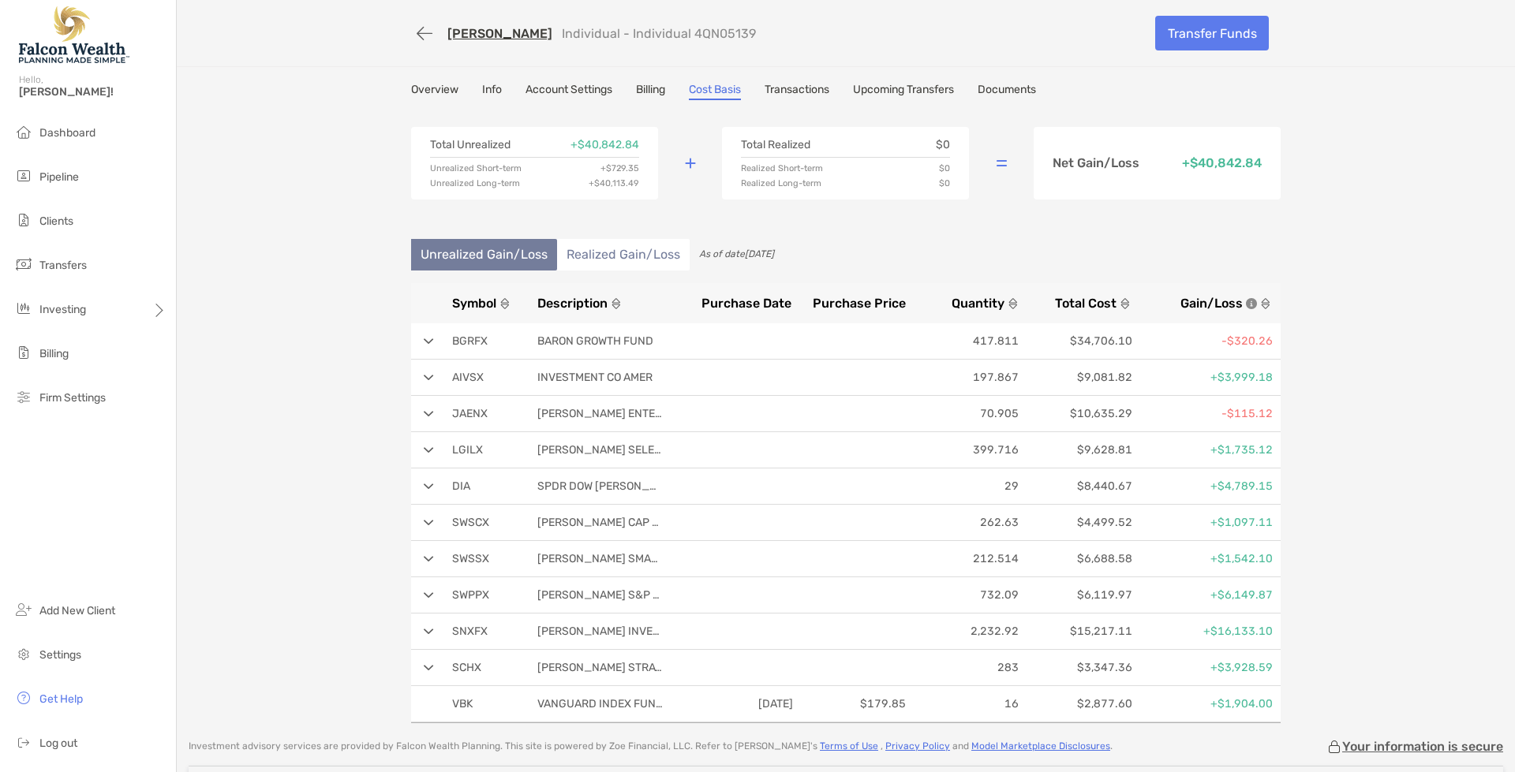
click at [779, 90] on link "Transactions" at bounding box center [797, 91] width 65 height 17
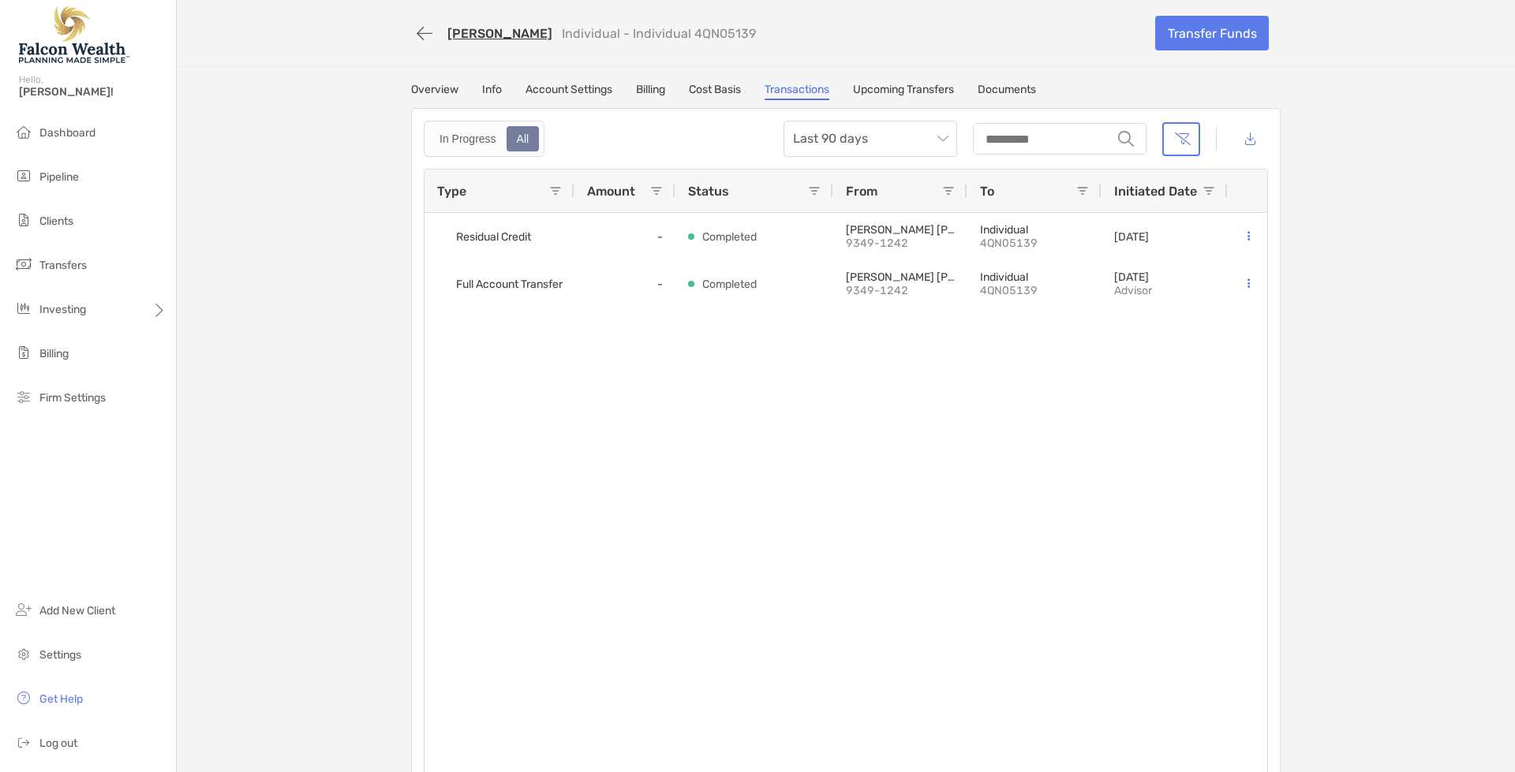
click at [913, 88] on link "Upcoming Transfers" at bounding box center [903, 91] width 101 height 17
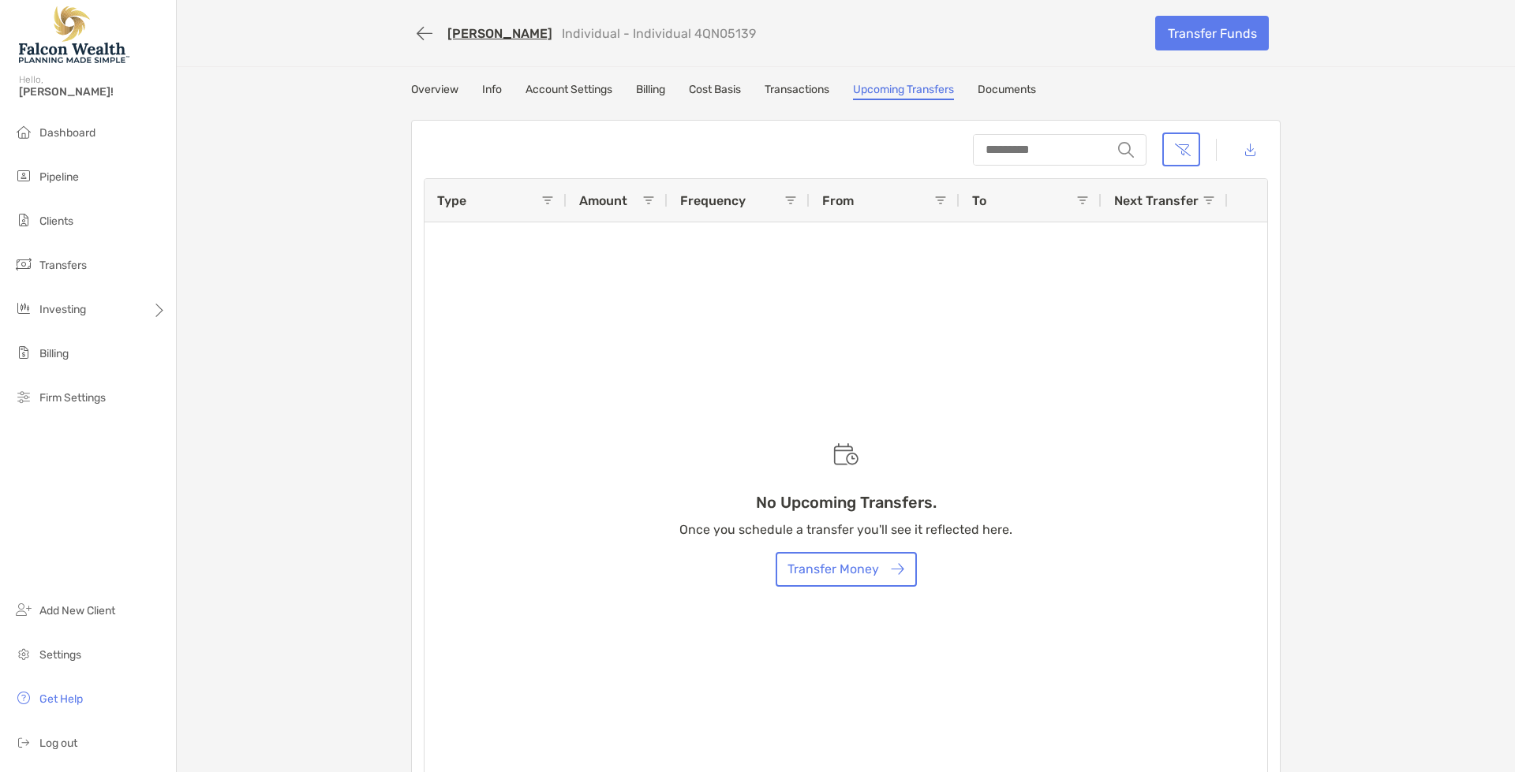
click at [1025, 87] on link "Documents" at bounding box center [1007, 91] width 58 height 17
